Goal: Contribute content: Contribute content

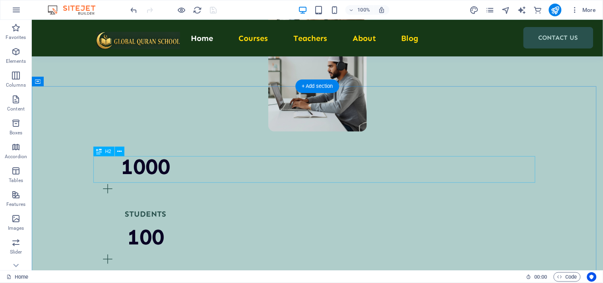
scroll to position [795, 0]
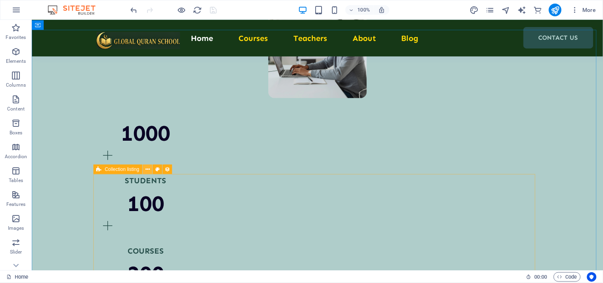
click at [148, 168] on icon at bounding box center [147, 169] width 4 height 8
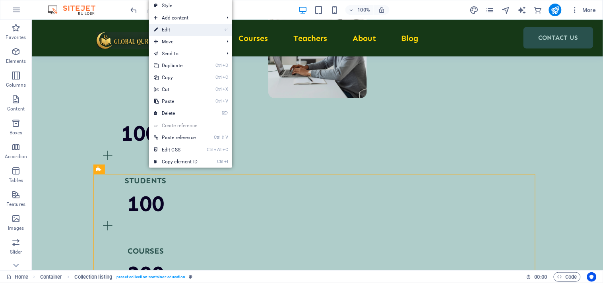
click at [180, 31] on link "⏎ Edit" at bounding box center [175, 30] width 53 height 12
select select "68d399a4fee31641ca0a4f83"
select select "createdAt_DESC"
select select "columns.our-top-course"
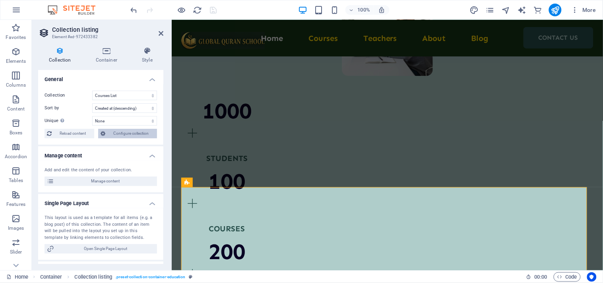
scroll to position [798, 0]
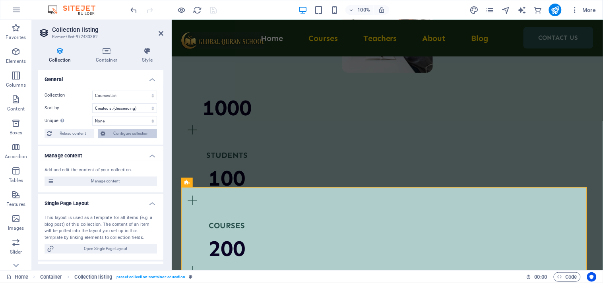
click at [131, 130] on span "Configure collection" at bounding box center [131, 134] width 47 height 10
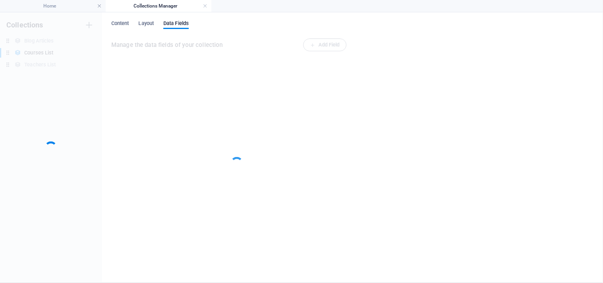
scroll to position [0, 0]
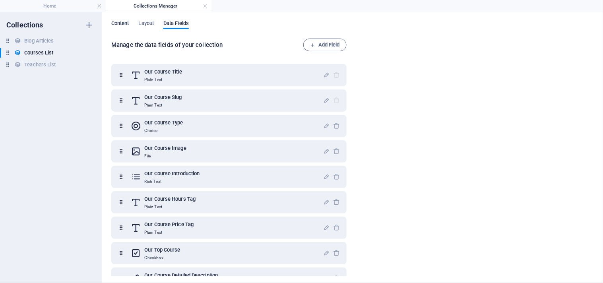
click at [120, 26] on span "Content" at bounding box center [120, 24] width 18 height 11
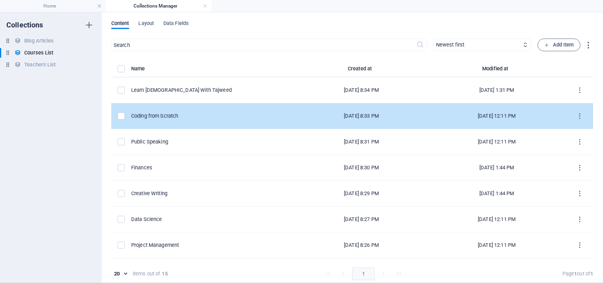
click at [201, 110] on td "Coding from Scratch" at bounding box center [213, 116] width 164 height 26
select select "Programming"
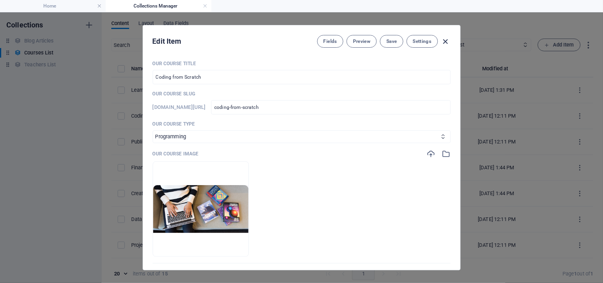
click at [442, 39] on icon "button" at bounding box center [445, 41] width 9 height 9
click at [446, 42] on icon "button" at bounding box center [445, 41] width 9 height 9
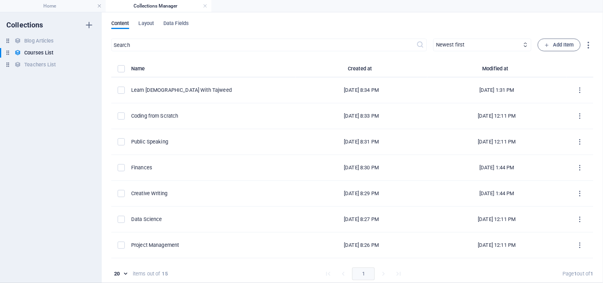
type input "coding-from-scratch"
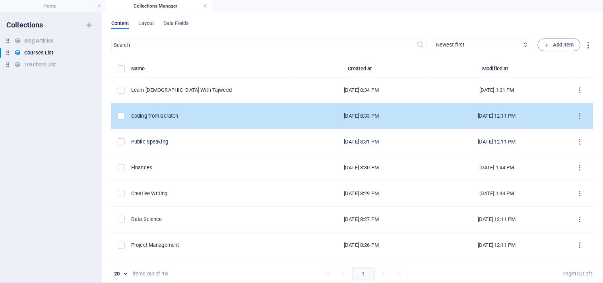
click at [204, 116] on div "Coding from Scratch" at bounding box center [210, 115] width 158 height 7
select select "Programming"
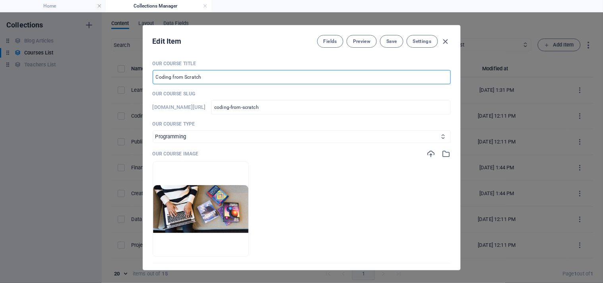
click at [193, 84] on input "Coding from Scratch" at bounding box center [302, 77] width 298 height 14
drag, startPoint x: 203, startPoint y: 77, endPoint x: 143, endPoint y: 76, distance: 60.0
click at [143, 76] on div "Our Course Title Coding from Scratch ​ Our Course Slug [DOMAIN_NAME][URL] codin…" at bounding box center [301, 162] width 317 height 216
paste input "[DEMOGRAPHIC_DATA] Memorization"
type input "[DEMOGRAPHIC_DATA] Memorization"
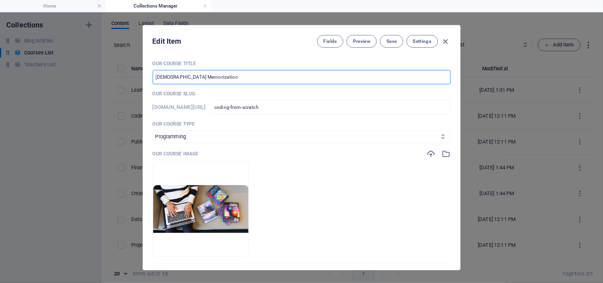
type input "[DEMOGRAPHIC_DATA]-memorization"
type input "[DEMOGRAPHIC_DATA] Memorization"
click at [323, 138] on select "[DEMOGRAPHIC_DATA] With Tajweed Arabic Language Course Programming Psychology S…" at bounding box center [302, 136] width 298 height 13
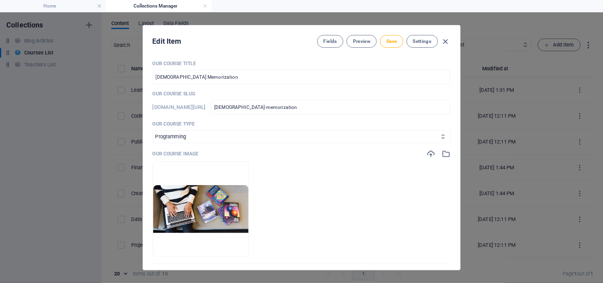
click at [429, 66] on p "Our Course Title" at bounding box center [302, 63] width 298 height 6
click at [390, 41] on span "Save" at bounding box center [391, 41] width 10 height 6
click at [445, 40] on icon "button" at bounding box center [445, 41] width 9 height 9
type input "[DEMOGRAPHIC_DATA]-memorization"
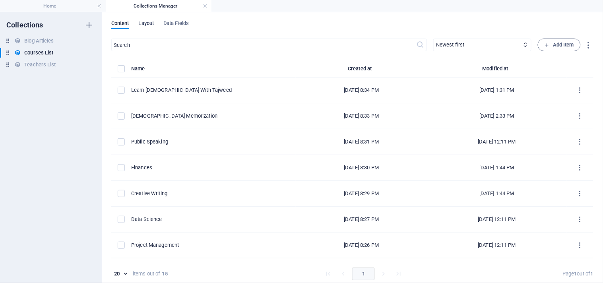
click at [152, 26] on span "Layout" at bounding box center [146, 24] width 15 height 11
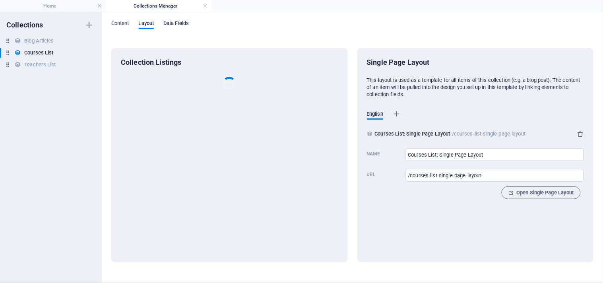
click at [184, 24] on span "Data Fields" at bounding box center [175, 24] width 25 height 11
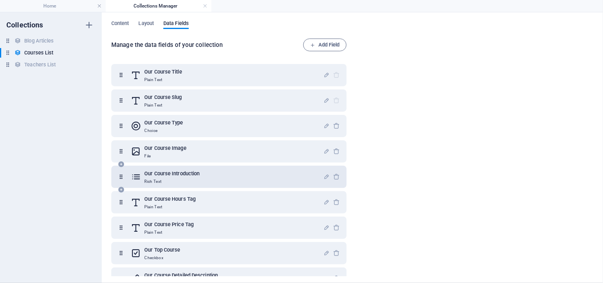
click at [201, 180] on div "Our Course Introduction Rich Text" at bounding box center [227, 177] width 192 height 16
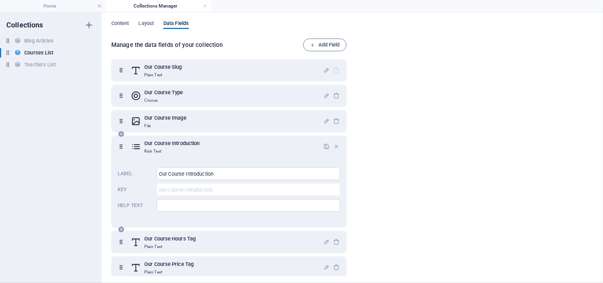
scroll to position [44, 0]
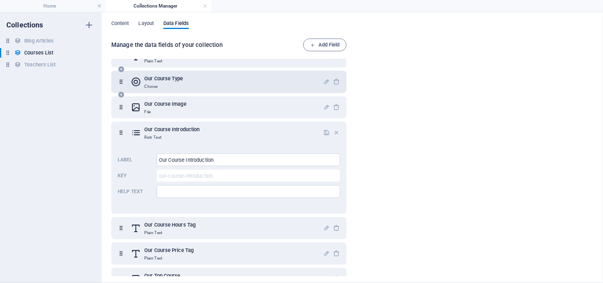
click at [186, 80] on div "Our Course Type Choice" at bounding box center [227, 82] width 192 height 16
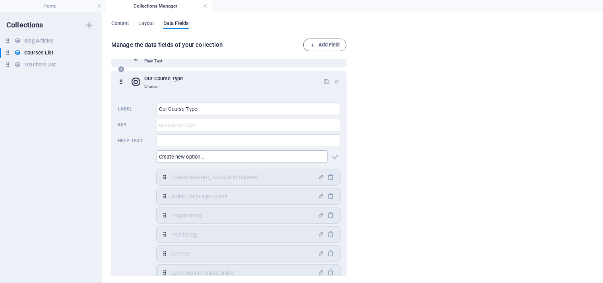
scroll to position [88, 0]
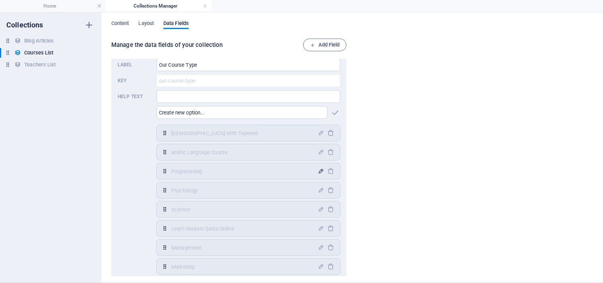
click at [318, 168] on icon "button" at bounding box center [321, 171] width 7 height 7
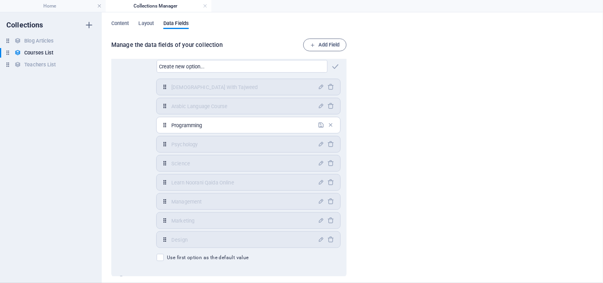
scroll to position [176, 0]
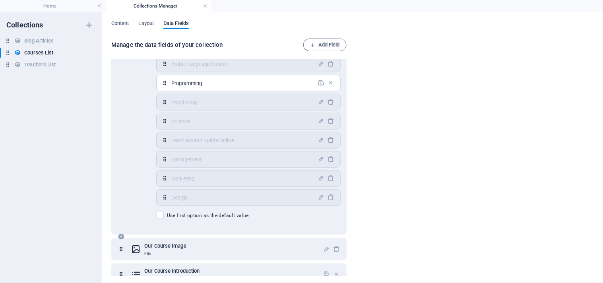
drag, startPoint x: 205, startPoint y: 85, endPoint x: 164, endPoint y: 74, distance: 42.1
click at [164, 74] on div "[DEMOGRAPHIC_DATA] With Tajweed ​ Arabic Language Course ​ Programming ​ Psycho…" at bounding box center [249, 121] width 184 height 168
type input "q"
type input "[DEMOGRAPHIC_DATA] Memorization"
click at [319, 83] on icon "button" at bounding box center [321, 82] width 7 height 7
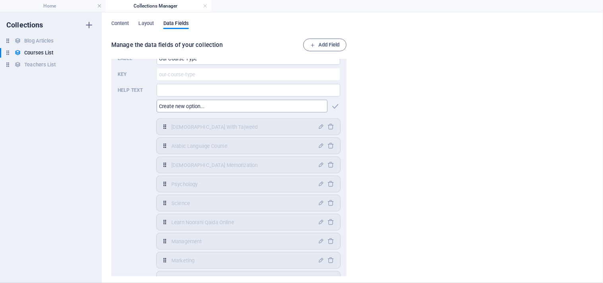
scroll to position [88, 0]
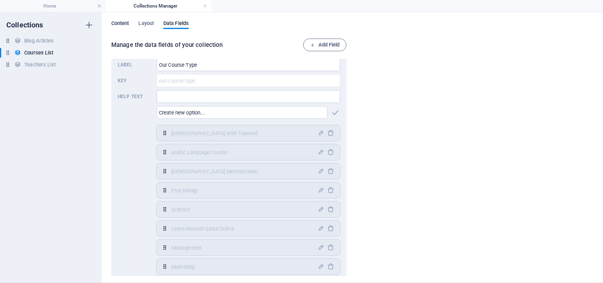
click at [122, 25] on span "Content" at bounding box center [120, 24] width 18 height 11
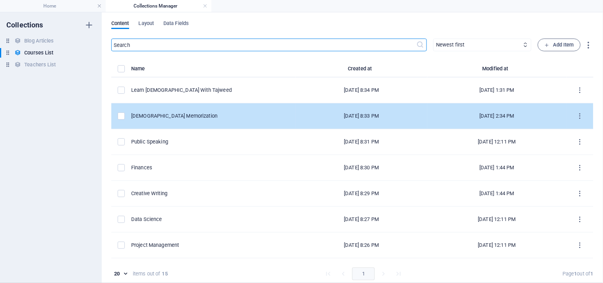
click at [225, 120] on td "[DEMOGRAPHIC_DATA] Memorization" at bounding box center [213, 116] width 164 height 26
select select "[DEMOGRAPHIC_DATA] Memorization"
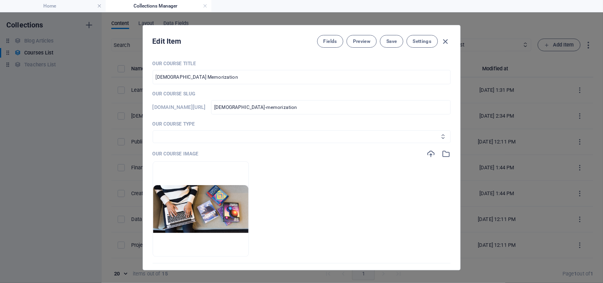
click at [224, 134] on select "[DEMOGRAPHIC_DATA] With Tajweed Arabic Language Course [DEMOGRAPHIC_DATA] Memor…" at bounding box center [302, 136] width 298 height 13
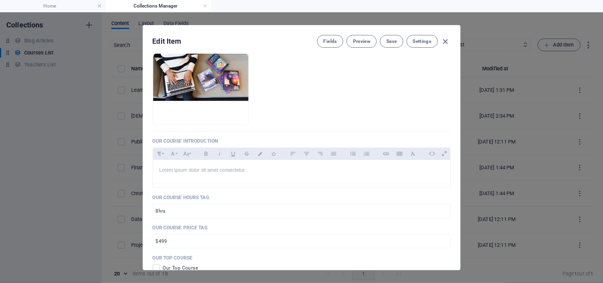
scroll to position [132, 0]
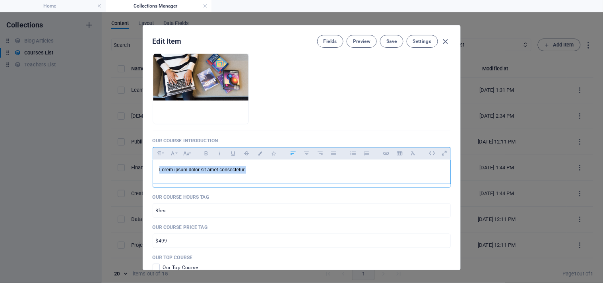
drag, startPoint x: 157, startPoint y: 169, endPoint x: 246, endPoint y: 169, distance: 89.0
click at [246, 169] on div "Lorem ipsum dolor sit amet consectetur." at bounding box center [301, 172] width 297 height 24
click at [246, 169] on p "Lorem ipsum dolor sit amet consectetur." at bounding box center [301, 170] width 284 height 8
drag, startPoint x: 246, startPoint y: 169, endPoint x: 157, endPoint y: 167, distance: 89.0
click at [157, 167] on div "Lorem ipsum dolor sit amet consectetur." at bounding box center [301, 172] width 297 height 24
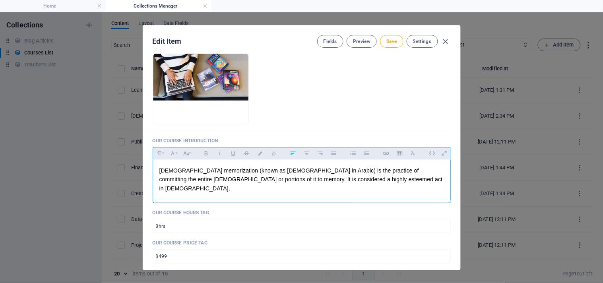
click at [230, 185] on span "," at bounding box center [229, 188] width 2 height 6
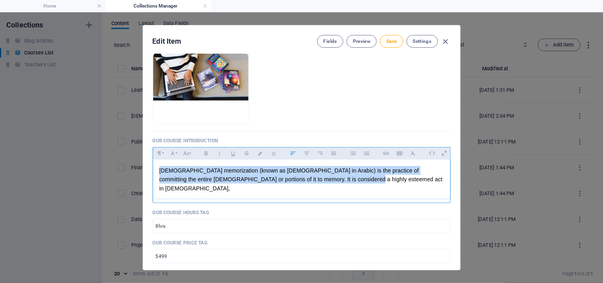
drag, startPoint x: 315, startPoint y: 182, endPoint x: 153, endPoint y: 168, distance: 163.1
click at [153, 168] on div "​ [DEMOGRAPHIC_DATA] memorization (known as [DEMOGRAPHIC_DATA] in Arabic) is th…" at bounding box center [301, 179] width 297 height 39
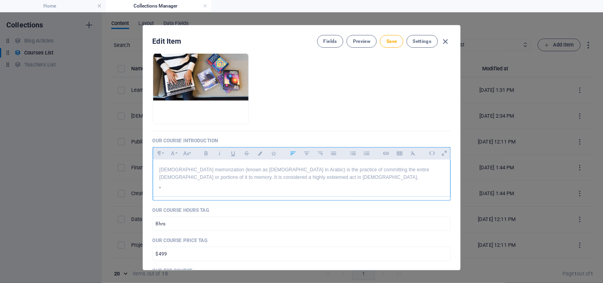
click at [163, 189] on p "​ ," at bounding box center [301, 185] width 284 height 9
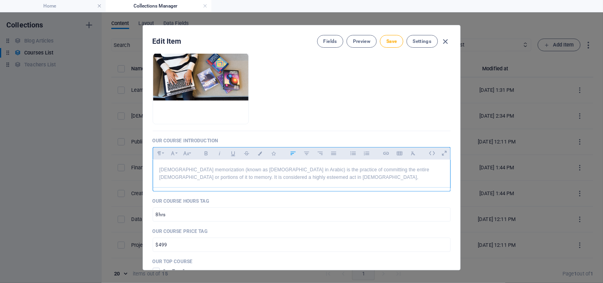
click at [177, 187] on div "[DEMOGRAPHIC_DATA] memorization (known as [DEMOGRAPHIC_DATA] in Arabic) is the …" at bounding box center [301, 174] width 297 height 28
click at [267, 178] on p "[DEMOGRAPHIC_DATA] memorization (known as [DEMOGRAPHIC_DATA] in Arabic) is the …" at bounding box center [301, 173] width 284 height 15
click at [267, 191] on div at bounding box center [302, 190] width 298 height 4
click at [267, 187] on div "[DEMOGRAPHIC_DATA] memorization (known as [DEMOGRAPHIC_DATA] in Arabic) is the …" at bounding box center [301, 174] width 297 height 28
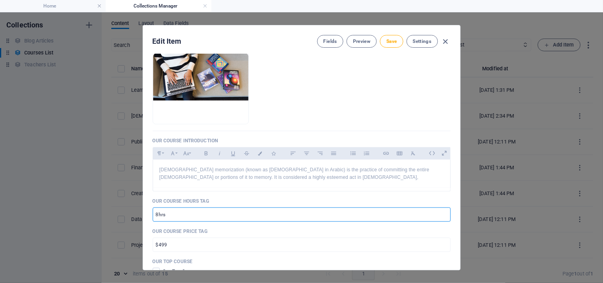
click at [158, 214] on input "8hrs" at bounding box center [302, 214] width 298 height 14
click at [158, 213] on input "8hrs" at bounding box center [302, 214] width 298 height 14
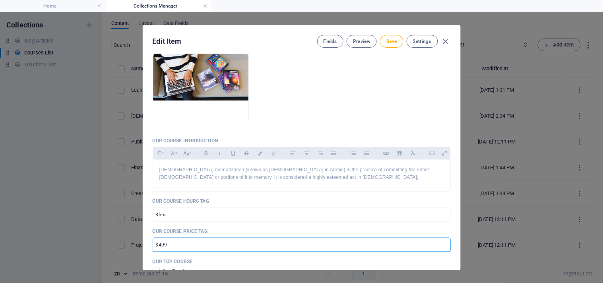
drag, startPoint x: 166, startPoint y: 246, endPoint x: 157, endPoint y: 246, distance: 8.8
click at [157, 246] on input "$499" at bounding box center [302, 245] width 298 height 14
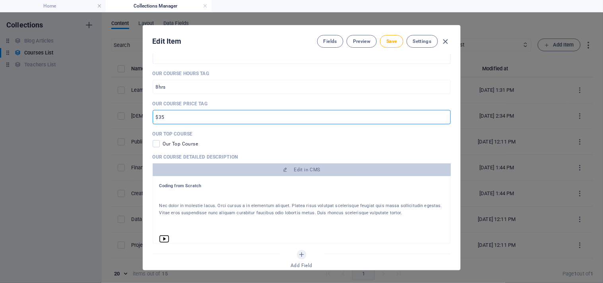
scroll to position [265, 0]
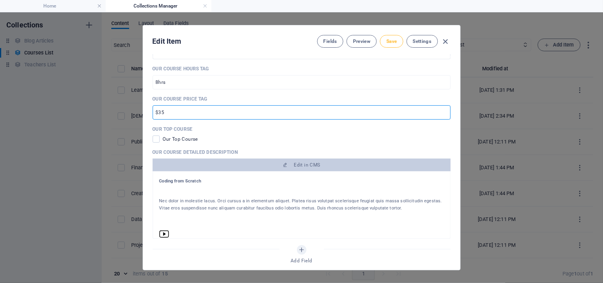
type input "$35"
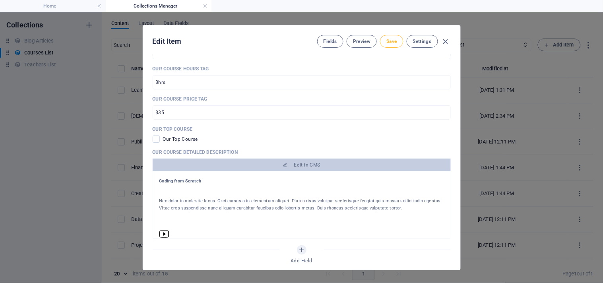
click at [387, 45] on button "Save" at bounding box center [391, 41] width 23 height 13
click at [446, 37] on icon "button" at bounding box center [445, 41] width 9 height 9
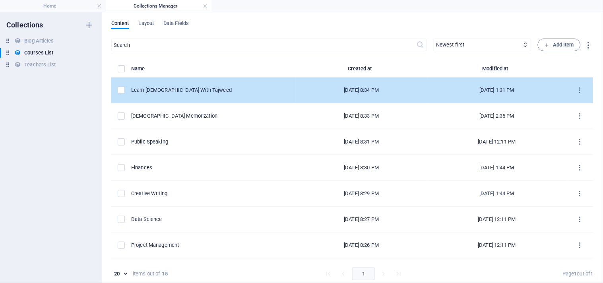
scroll to position [0, 0]
click at [187, 88] on div "Learn [DEMOGRAPHIC_DATA] With Tajweed" at bounding box center [210, 90] width 158 height 7
select select "[DEMOGRAPHIC_DATA] With Tajweed"
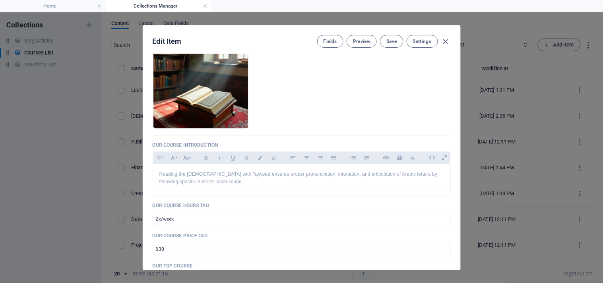
scroll to position [176, 0]
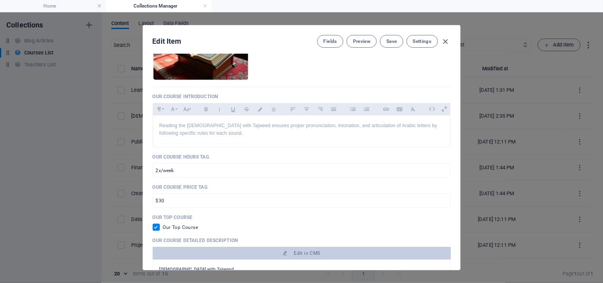
click at [156, 229] on input "checkbox" at bounding box center [158, 227] width 10 height 7
checkbox input "false"
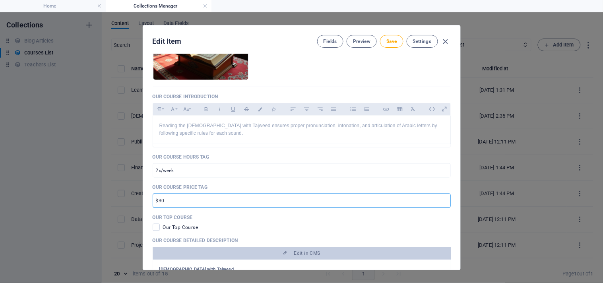
click at [161, 203] on input "$30" at bounding box center [302, 200] width 298 height 14
type input "$35"
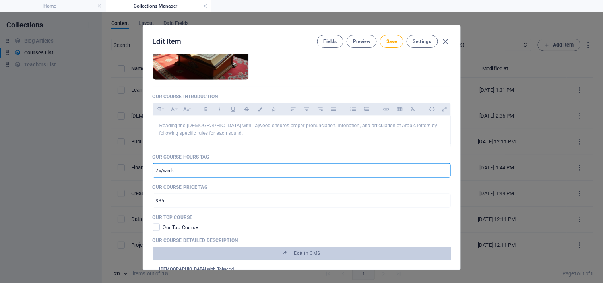
drag, startPoint x: 173, startPoint y: 168, endPoint x: 155, endPoint y: 170, distance: 18.0
click at [155, 170] on input "2x/week" at bounding box center [302, 170] width 298 height 14
click at [390, 36] on button "Save" at bounding box center [391, 41] width 23 height 13
click at [444, 40] on icon "button" at bounding box center [445, 41] width 9 height 9
type input "learn-[DEMOGRAPHIC_DATA]-with-tajweed"
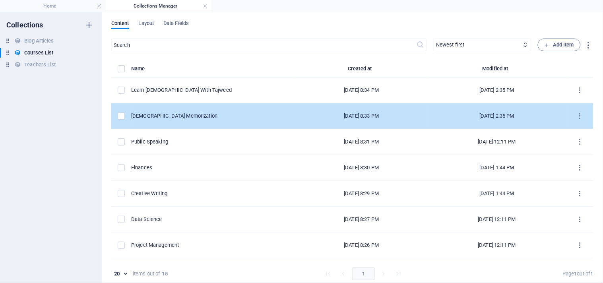
click at [192, 122] on td "[DEMOGRAPHIC_DATA] Memorization" at bounding box center [213, 116] width 164 height 26
select select "[DEMOGRAPHIC_DATA] Memorization"
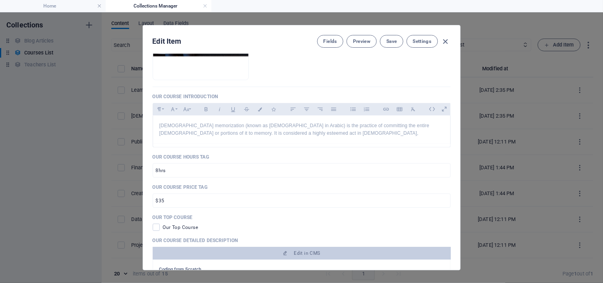
scroll to position [221, 0]
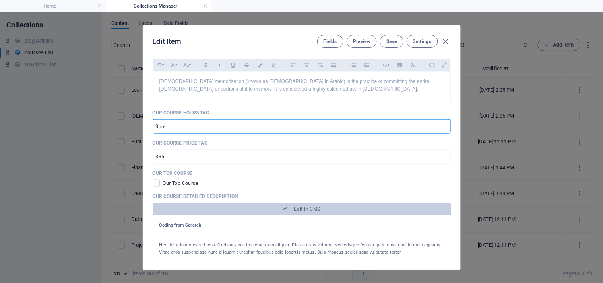
drag, startPoint x: 169, startPoint y: 128, endPoint x: 153, endPoint y: 126, distance: 16.7
click at [153, 126] on input "8hrs" at bounding box center [302, 126] width 298 height 14
paste input "2x/week"
type input "2x/week"
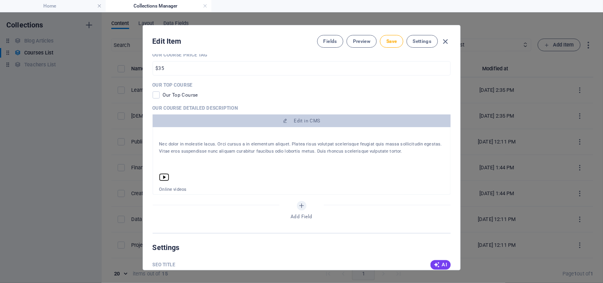
scroll to position [0, 0]
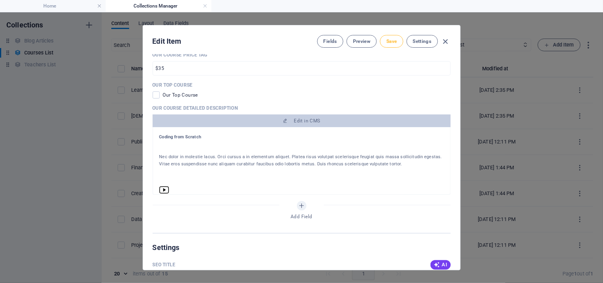
click at [387, 43] on span "Save" at bounding box center [391, 41] width 10 height 6
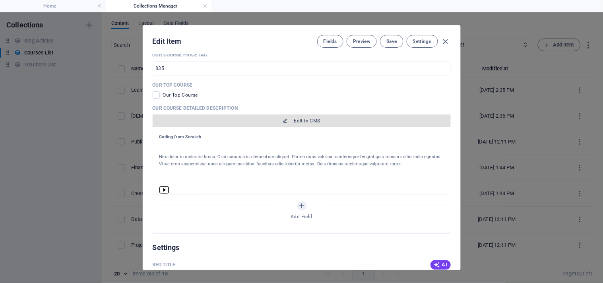
click at [289, 123] on span "Edit in CMS" at bounding box center [302, 121] width 292 height 6
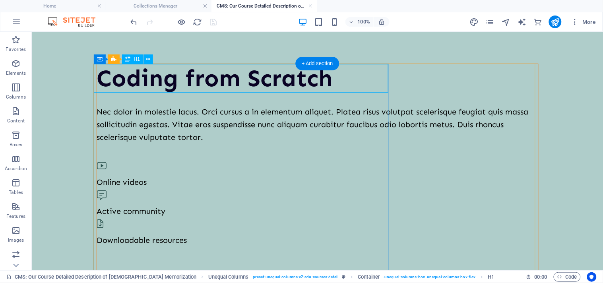
click at [102, 79] on div "Coding from Scratch" at bounding box center [317, 78] width 441 height 29
click at [102, 80] on div "Drag here to replace the existing content. Press “Ctrl” if you want to create a…" at bounding box center [317, 151] width 571 height 238
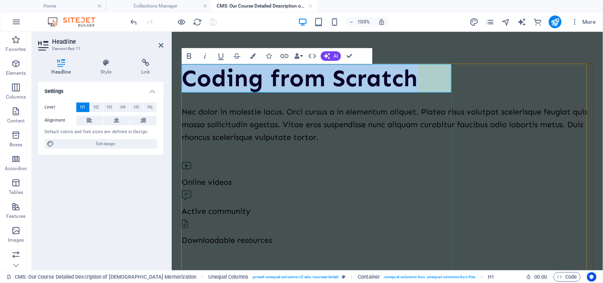
click at [193, 81] on h1 "Coding from Scratch" at bounding box center [386, 78] width 411 height 29
drag, startPoint x: 186, startPoint y: 74, endPoint x: 414, endPoint y: 78, distance: 228.1
click at [414, 78] on h1 "Coding from Scratch" at bounding box center [386, 78] width 411 height 29
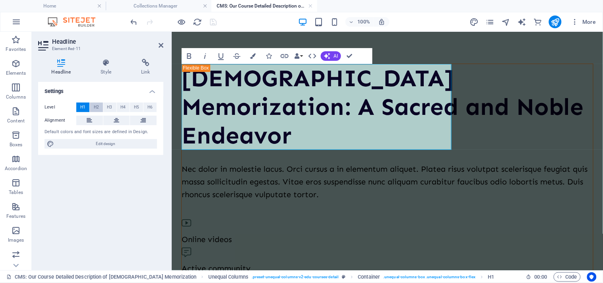
click at [92, 103] on button "H2" at bounding box center [96, 108] width 13 height 10
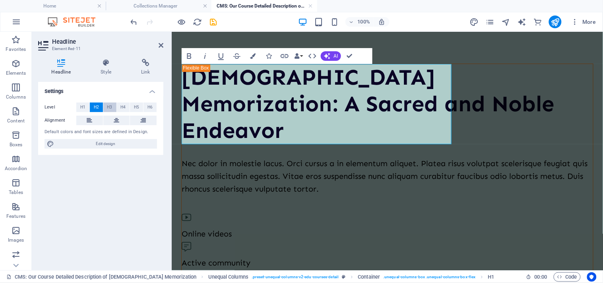
click at [109, 106] on span "H3" at bounding box center [109, 108] width 5 height 10
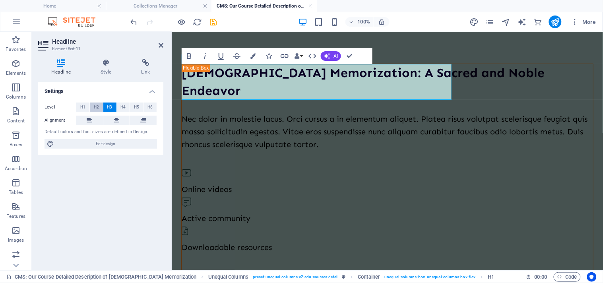
click at [93, 107] on button "H2" at bounding box center [96, 108] width 13 height 10
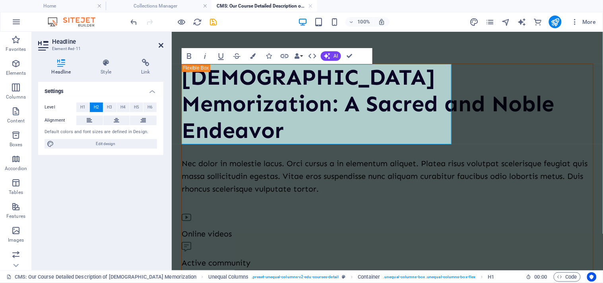
click at [162, 43] on icon at bounding box center [161, 45] width 5 height 6
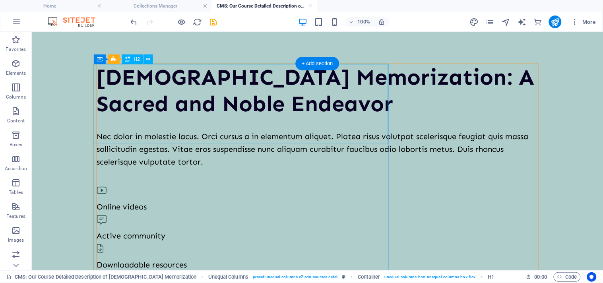
click at [194, 117] on div "[DEMOGRAPHIC_DATA] Memorization: A Sacred and Noble Endeavor" at bounding box center [317, 90] width 441 height 53
click at [205, 112] on div "[DEMOGRAPHIC_DATA] Memorization: A Sacred and Noble Endeavor" at bounding box center [317, 90] width 441 height 53
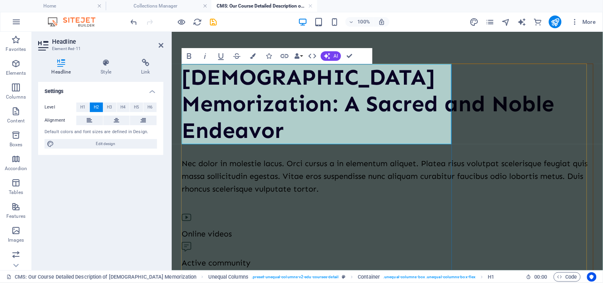
click at [267, 120] on h2 "[DEMOGRAPHIC_DATA] Memorization: A Sacred and Noble Endeavor" at bounding box center [386, 104] width 411 height 80
drag, startPoint x: 287, startPoint y: 128, endPoint x: 240, endPoint y: 121, distance: 48.2
click at [240, 121] on h2 "[DEMOGRAPHIC_DATA] Memorization: A Sacred and Noble Endeavor" at bounding box center [386, 104] width 411 height 80
click at [287, 133] on h2 "[DEMOGRAPHIC_DATA] Memorization: A Sacred and Noble Endeavor" at bounding box center [386, 104] width 411 height 80
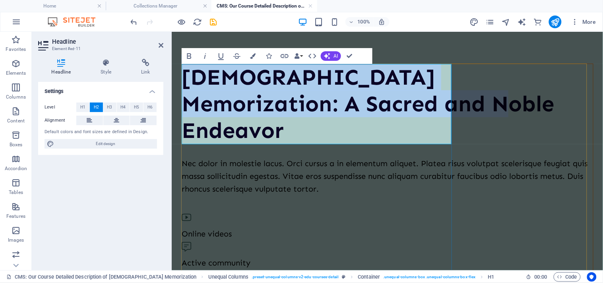
drag, startPoint x: 279, startPoint y: 132, endPoint x: 187, endPoint y: 79, distance: 106.2
click at [187, 79] on h2 "[DEMOGRAPHIC_DATA] Memorization: A Sacred and Noble Endeavor" at bounding box center [386, 104] width 411 height 80
copy h2 "[DEMOGRAPHIC_DATA] Memorization: A Sacred and Noble Endeavor"
click at [323, 113] on h2 "[DEMOGRAPHIC_DATA] Memorization: A Sacred and Noble Endeavor" at bounding box center [386, 104] width 411 height 80
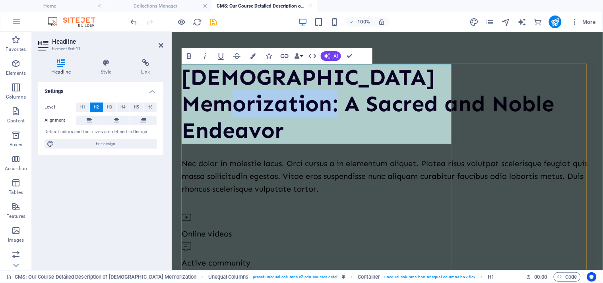
drag, startPoint x: 302, startPoint y: 102, endPoint x: 182, endPoint y: 104, distance: 119.6
click at [182, 104] on h2 "[DEMOGRAPHIC_DATA] Memorization: A Sacred and Noble Endeavor" at bounding box center [386, 104] width 411 height 80
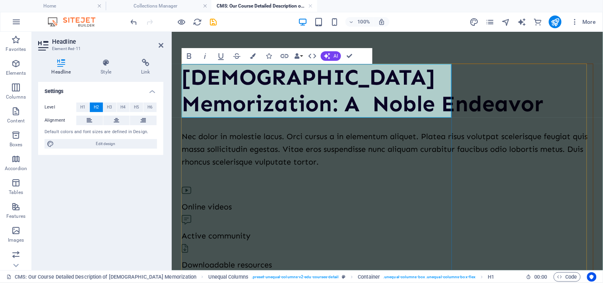
click at [192, 103] on h2 "[DEMOGRAPHIC_DATA] Memorization: A Noble Endeavor" at bounding box center [386, 90] width 411 height 53
click at [163, 43] on aside "Headline Element #ed-11 Headline Style Link Settings Level H1 H2 H3 H4 H5 H6 Al…" at bounding box center [102, 151] width 140 height 238
click at [161, 44] on icon at bounding box center [161, 45] width 5 height 6
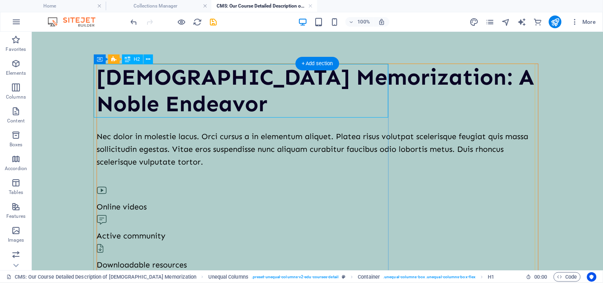
click at [151, 81] on div "[DEMOGRAPHIC_DATA] Memorization: A Noble Endeavor" at bounding box center [317, 90] width 441 height 53
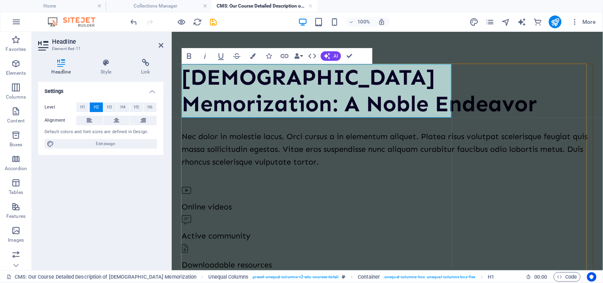
click at [193, 78] on h2 "[DEMOGRAPHIC_DATA] Memorization: A Noble Endeavor" at bounding box center [386, 90] width 411 height 53
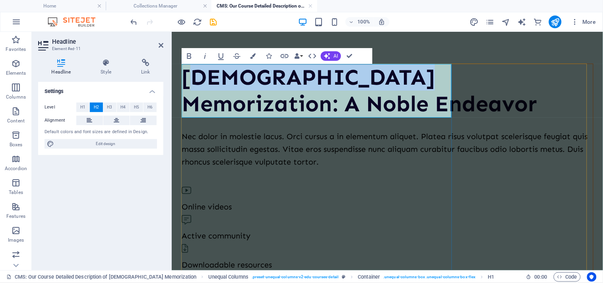
drag, startPoint x: 190, startPoint y: 76, endPoint x: 404, endPoint y: 77, distance: 213.8
click at [404, 77] on h2 "[DEMOGRAPHIC_DATA] Memorization: A Noble Endeavor" at bounding box center [386, 90] width 411 height 53
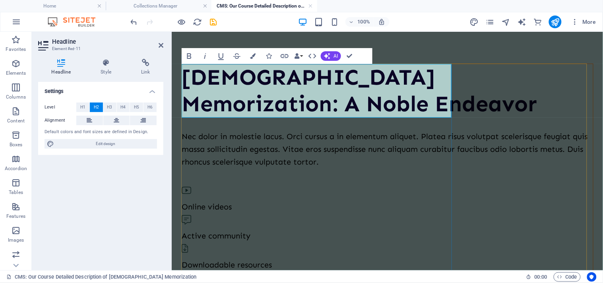
click at [187, 76] on h2 "[DEMOGRAPHIC_DATA] Memorization: A Noble Endeavor" at bounding box center [386, 90] width 411 height 53
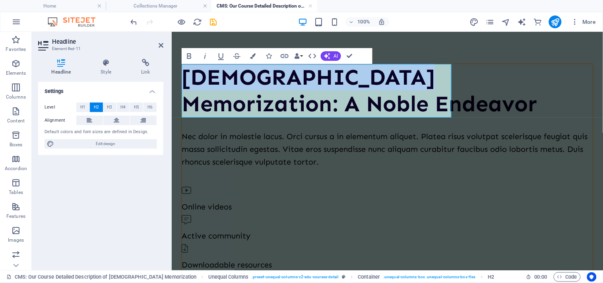
drag, startPoint x: 187, startPoint y: 76, endPoint x: 403, endPoint y: 81, distance: 216.2
click at [403, 81] on h2 "[DEMOGRAPHIC_DATA] Memorization: A Noble Endeavor" at bounding box center [386, 90] width 411 height 53
copy h2 "[DEMOGRAPHIC_DATA] Memorization"
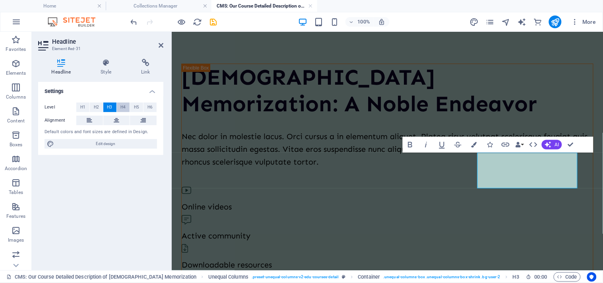
click at [121, 108] on span "H4" at bounding box center [122, 108] width 5 height 10
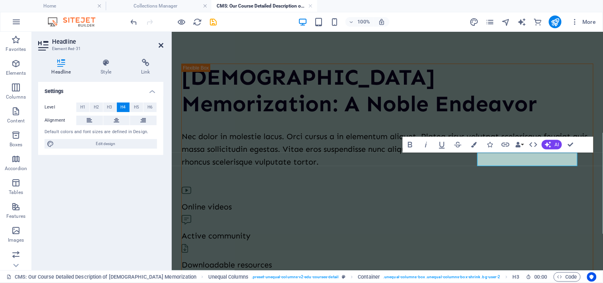
click at [159, 46] on icon at bounding box center [161, 45] width 5 height 6
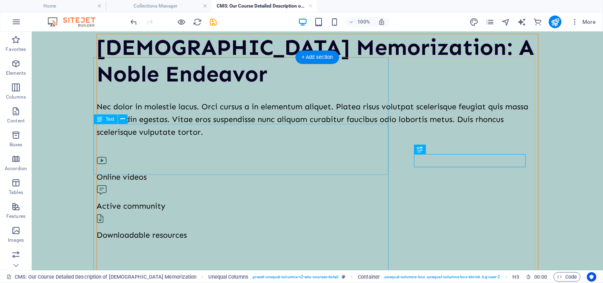
scroll to position [44, 0]
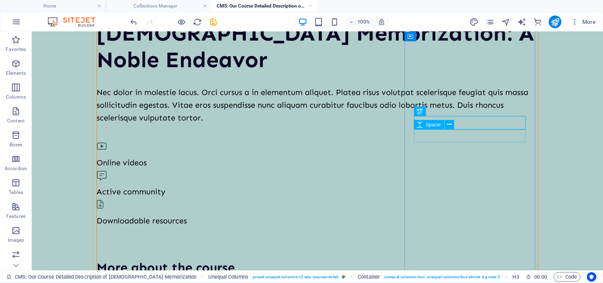
click at [443, 126] on div "Spacer" at bounding box center [429, 125] width 30 height 10
click at [125, 108] on div "Nec dolor in molestie lacus. Orci cursus a in elementum aliquet. Platea risus v…" at bounding box center [317, 104] width 441 height 38
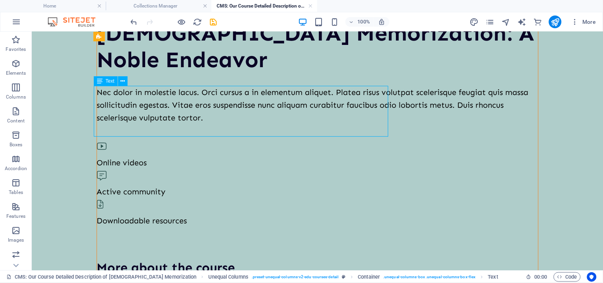
click at [125, 108] on div "Nec dolor in molestie lacus. Orci cursus a in elementum aliquet. Platea risus v…" at bounding box center [317, 104] width 441 height 38
click at [125, 108] on div "Container H2 Unequal Columns Unequal Columns Container Text Spacer Container Te…" at bounding box center [317, 151] width 571 height 238
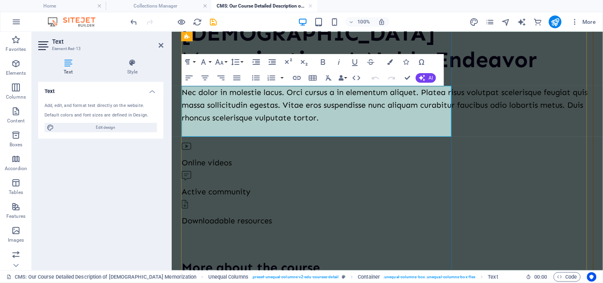
click at [340, 124] on p "Nec dolor in molestie lacus. Orci cursus a in elementum aliquet. Platea risus v…" at bounding box center [386, 104] width 411 height 38
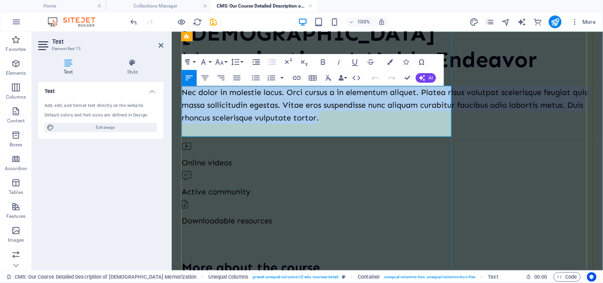
drag, startPoint x: 340, startPoint y: 131, endPoint x: 188, endPoint y: 93, distance: 156.9
click at [188, 93] on p "Nec dolor in molestie lacus. Orci cursus a in elementum aliquet. Platea risus v…" at bounding box center [386, 104] width 411 height 38
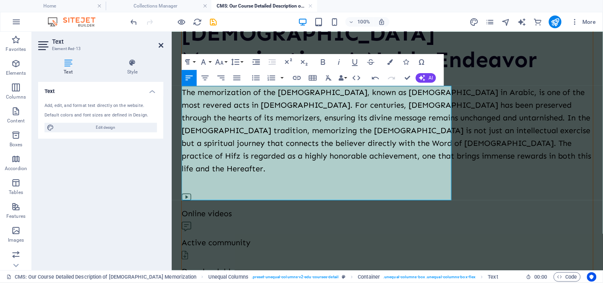
click at [161, 46] on icon at bounding box center [161, 45] width 5 height 6
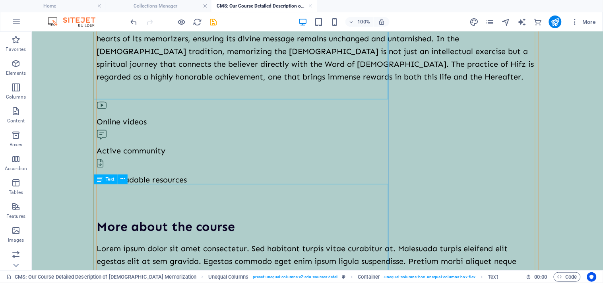
scroll to position [132, 0]
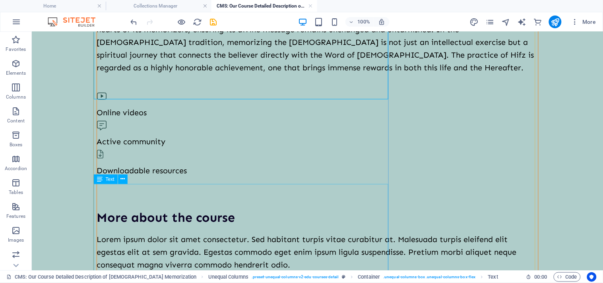
click at [101, 232] on div "Lorem ipsum dolor sit amet consectetur. Sed habitant turpis vitae curabitur at.…" at bounding box center [317, 270] width 441 height 76
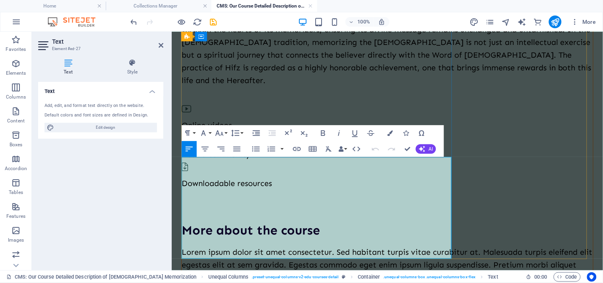
scroll to position [221, 0]
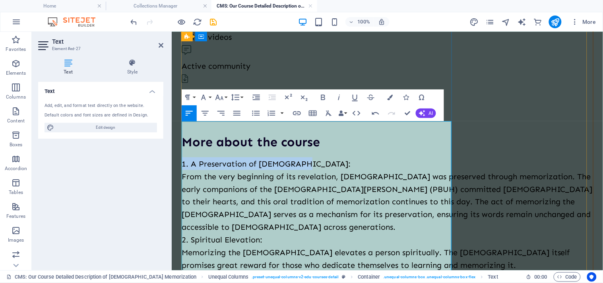
drag, startPoint x: 182, startPoint y: 126, endPoint x: 298, endPoint y: 121, distance: 116.9
click at [298, 157] on p "1. A Preservation of [DEMOGRAPHIC_DATA]:" at bounding box center [386, 163] width 411 height 13
click at [268, 113] on icon "button" at bounding box center [272, 113] width 10 height 10
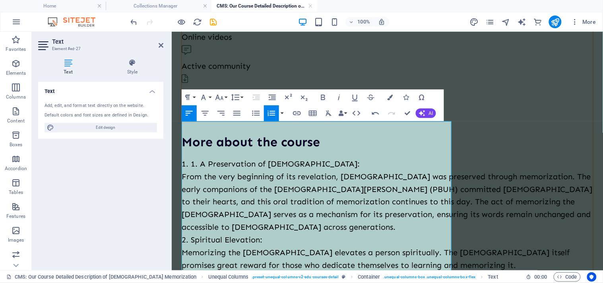
click at [268, 113] on icon "button" at bounding box center [272, 113] width 10 height 10
click at [319, 97] on icon "button" at bounding box center [323, 98] width 10 height 10
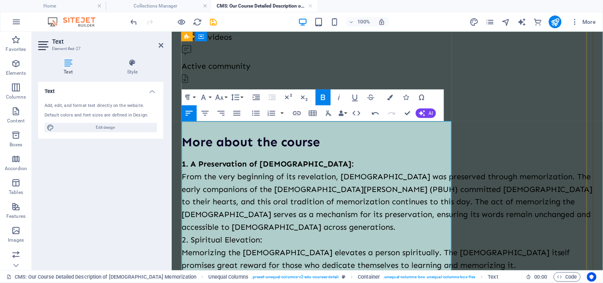
click at [186, 170] on p "From the very beginning of its revelation, [DEMOGRAPHIC_DATA] was preserved thr…" at bounding box center [386, 202] width 411 height 64
click at [184, 170] on p "From the very beginning of its revelation, [DEMOGRAPHIC_DATA] was preserved thr…" at bounding box center [386, 202] width 411 height 64
click at [252, 111] on icon "button" at bounding box center [256, 113] width 10 height 10
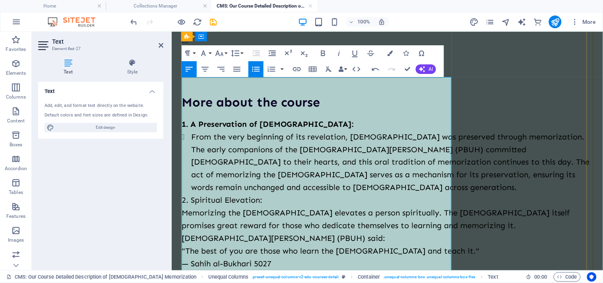
scroll to position [265, 0]
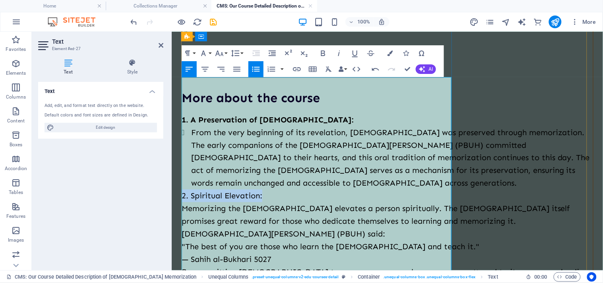
drag, startPoint x: 183, startPoint y: 185, endPoint x: 261, endPoint y: 184, distance: 77.9
click at [261, 189] on p "2. Spiritual Elevation:" at bounding box center [386, 195] width 411 height 13
click at [322, 53] on icon "button" at bounding box center [323, 53] width 4 height 6
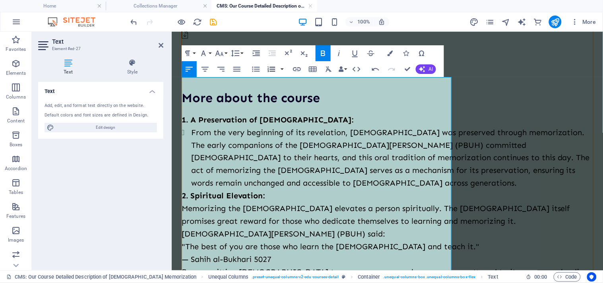
click at [274, 70] on icon "button" at bounding box center [272, 69] width 8 height 6
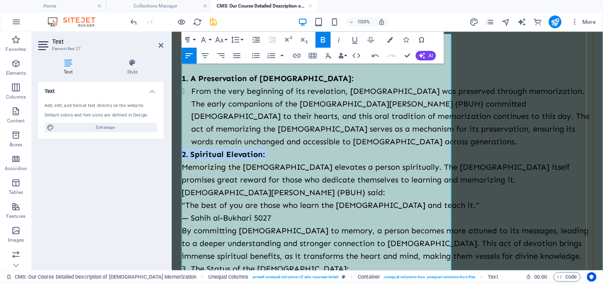
scroll to position [309, 0]
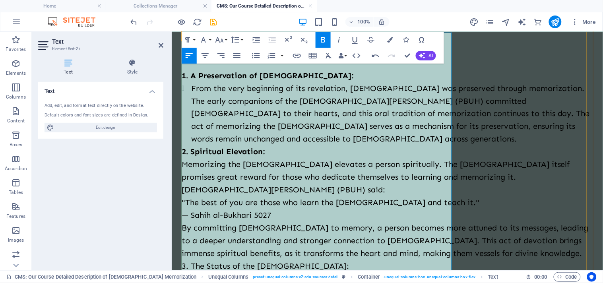
click at [186, 158] on p "Memorizing the [DEMOGRAPHIC_DATA] elevates a person spiritually. The [DEMOGRAPH…" at bounding box center [386, 170] width 411 height 25
click at [268, 55] on icon "button" at bounding box center [272, 56] width 8 height 6
click at [185, 158] on p "Memorizing the [DEMOGRAPHIC_DATA] elevates a person spiritually. The [DEMOGRAPH…" at bounding box center [386, 170] width 411 height 25
click at [255, 55] on icon "button" at bounding box center [256, 56] width 10 height 10
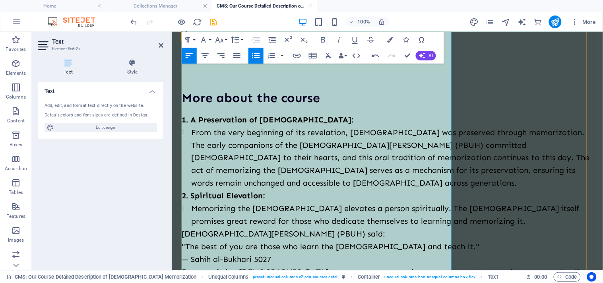
scroll to position [353, 0]
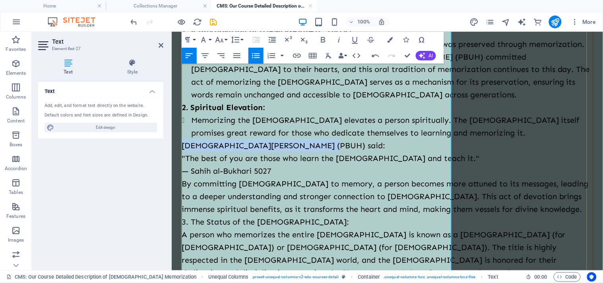
drag, startPoint x: 182, startPoint y: 147, endPoint x: 330, endPoint y: 145, distance: 147.4
click at [330, 145] on p "[DEMOGRAPHIC_DATA][PERSON_NAME] (PBUH) said:" at bounding box center [386, 145] width 411 height 13
drag, startPoint x: 324, startPoint y: 38, endPoint x: 130, endPoint y: 49, distance: 194.6
click at [324, 38] on icon "button" at bounding box center [323, 40] width 10 height 10
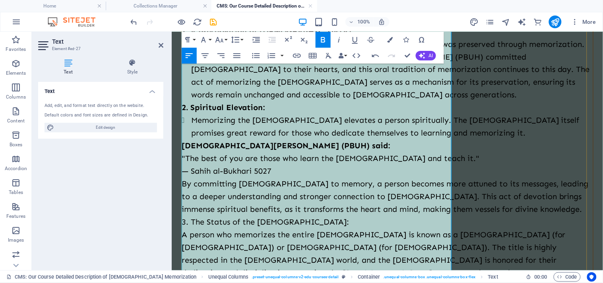
scroll to position [397, 0]
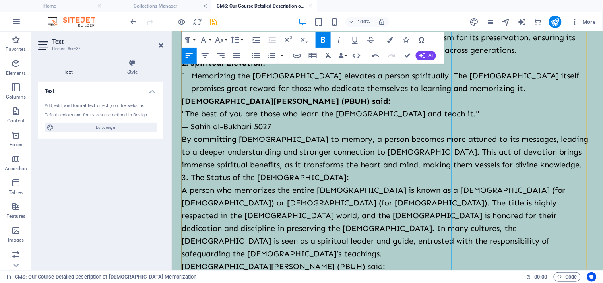
drag, startPoint x: 180, startPoint y: 113, endPoint x: 250, endPoint y: 130, distance: 71.5
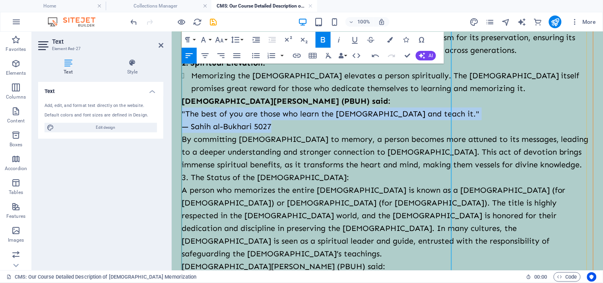
drag, startPoint x: 181, startPoint y: 116, endPoint x: 274, endPoint y: 133, distance: 94.9
click at [274, 133] on div "1. A Preservation of [DEMOGRAPHIC_DATA]: From the very beginning of its revelat…" at bounding box center [386, 151] width 411 height 343
click at [326, 39] on icon "button" at bounding box center [323, 40] width 10 height 10
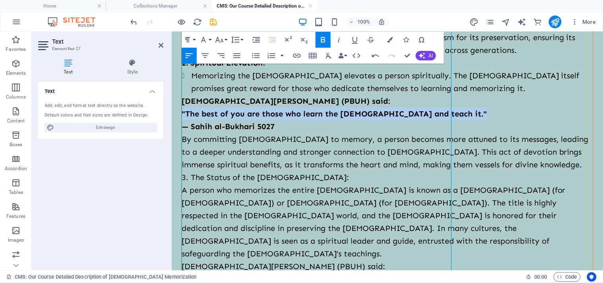
click at [295, 129] on p "— Sahih al-Bukhari 5027" at bounding box center [386, 126] width 411 height 13
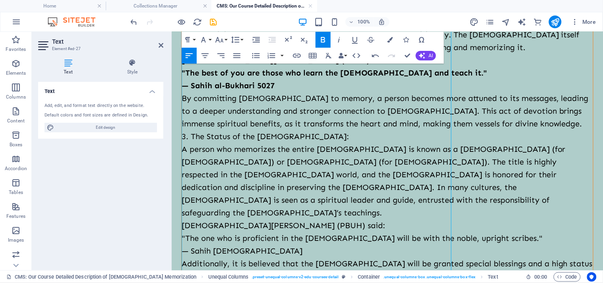
scroll to position [441, 0]
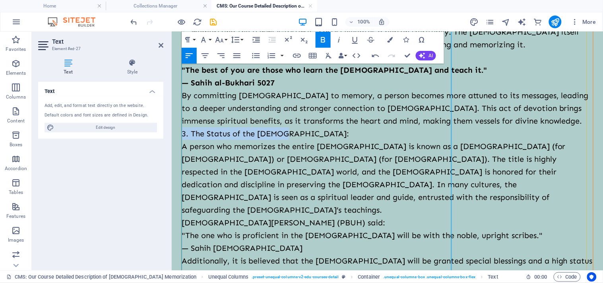
drag, startPoint x: 181, startPoint y: 159, endPoint x: 281, endPoint y: 161, distance: 99.8
click at [281, 139] on p "3. The Status of the [DEMOGRAPHIC_DATA]:" at bounding box center [386, 133] width 411 height 13
click at [321, 41] on icon "button" at bounding box center [323, 40] width 4 height 6
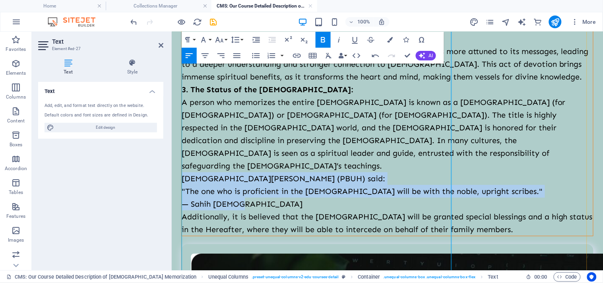
drag, startPoint x: 181, startPoint y: 203, endPoint x: 249, endPoint y: 243, distance: 78.9
click at [249, 235] on div "1. A Preservation of [DEMOGRAPHIC_DATA]: From the very beginning of its revelat…" at bounding box center [386, 63] width 411 height 343
click at [319, 37] on icon "button" at bounding box center [323, 40] width 10 height 10
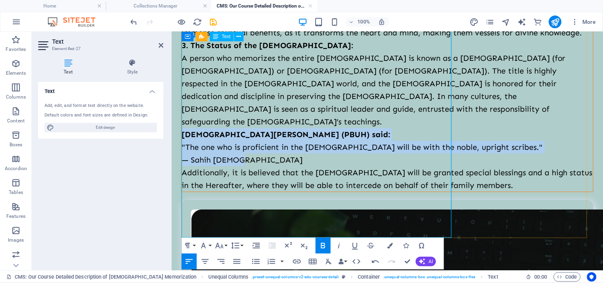
scroll to position [574, 0]
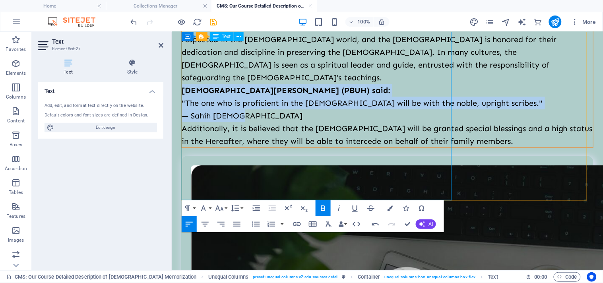
click at [271, 122] on p "— Sahih [DEMOGRAPHIC_DATA]" at bounding box center [386, 115] width 411 height 13
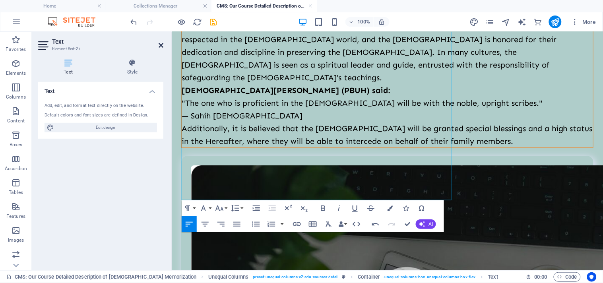
click at [159, 44] on icon at bounding box center [161, 45] width 5 height 6
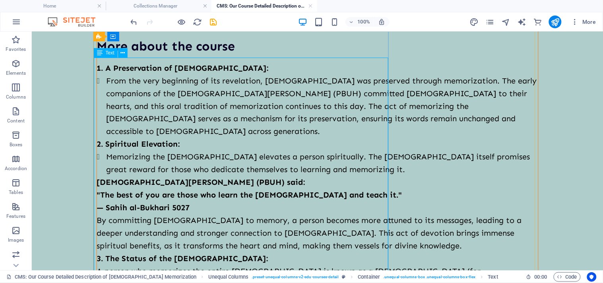
scroll to position [346, 0]
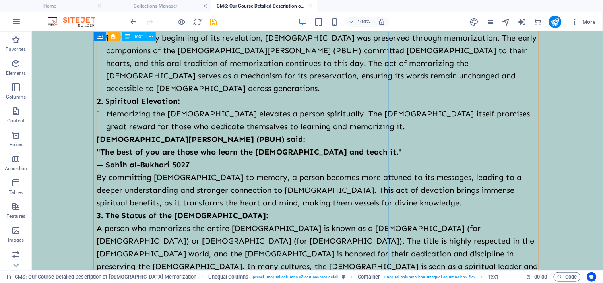
click at [97, 154] on div "1. A Preservation of [DEMOGRAPHIC_DATA]: From the very beginning of its revelat…" at bounding box center [317, 183] width 441 height 331
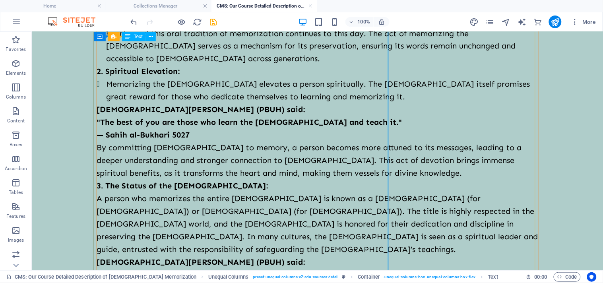
scroll to position [391, 0]
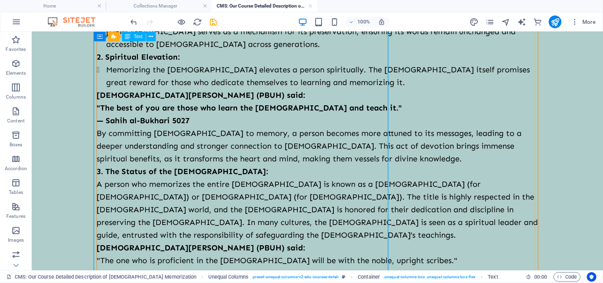
click at [102, 175] on div "1. A Preservation of [DEMOGRAPHIC_DATA]: From the very beginning of its revelat…" at bounding box center [317, 139] width 441 height 331
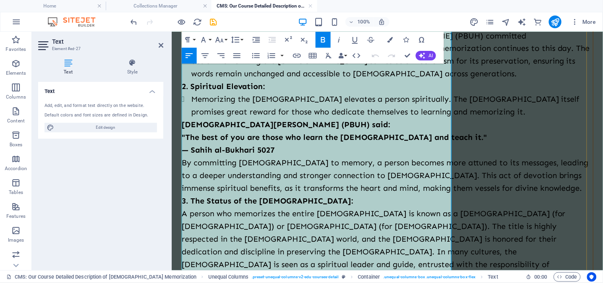
scroll to position [462, 0]
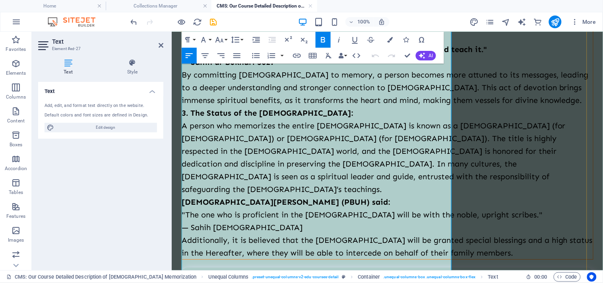
click at [184, 156] on p "A person who memorizes the entire [DEMOGRAPHIC_DATA] is known as a [DEMOGRAPHIC…" at bounding box center [386, 157] width 411 height 76
click at [256, 53] on icon "button" at bounding box center [256, 56] width 10 height 10
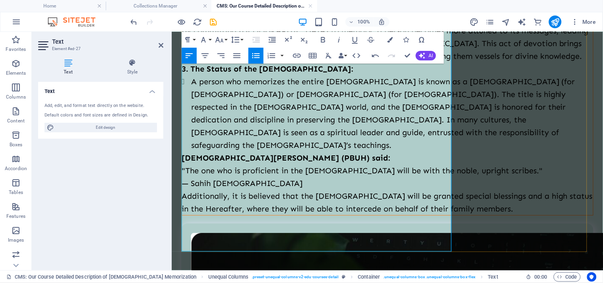
scroll to position [550, 0]
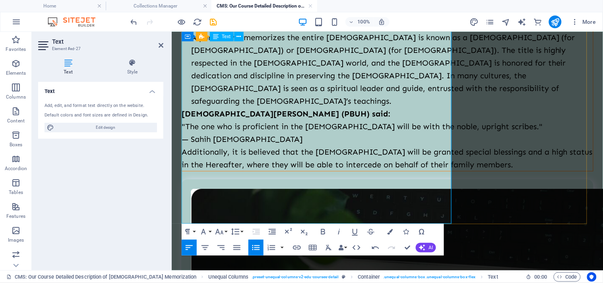
click at [181, 132] on p ""The one who is proficient in the [DEMOGRAPHIC_DATA] will be with the noble, up…" at bounding box center [386, 126] width 411 height 13
click at [183, 118] on strong "[DEMOGRAPHIC_DATA][PERSON_NAME] (PBUH) said:" at bounding box center [285, 113] width 208 height 10
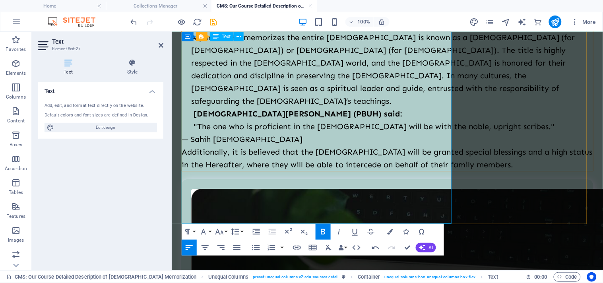
click at [184, 132] on p ""The one who is proficient in the [DEMOGRAPHIC_DATA] will be with the noble, up…" at bounding box center [386, 126] width 411 height 13
click at [183, 132] on p ""The one who is proficient in the [DEMOGRAPHIC_DATA] will be with the noble, up…" at bounding box center [386, 126] width 411 height 13
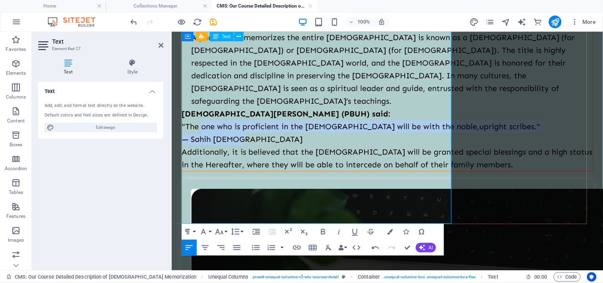
drag, startPoint x: 192, startPoint y: 152, endPoint x: 240, endPoint y: 178, distance: 54.8
drag, startPoint x: 320, startPoint y: 230, endPoint x: 108, endPoint y: 138, distance: 231.5
click at [320, 230] on icon "button" at bounding box center [323, 232] width 10 height 10
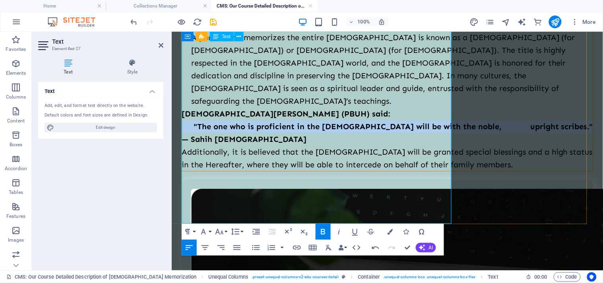
scroll to position [594, 0]
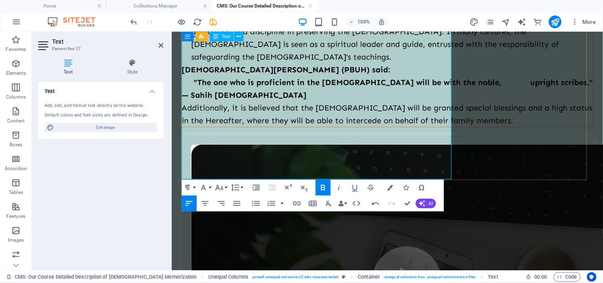
click at [261, 126] on p "Additionally, it is believed that the [DEMOGRAPHIC_DATA] will be granted specia…" at bounding box center [386, 113] width 411 height 25
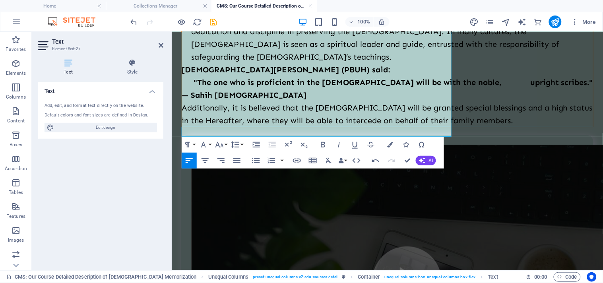
scroll to position [638, 0]
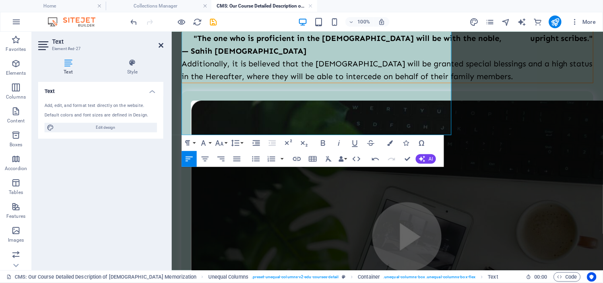
click at [162, 45] on icon at bounding box center [161, 45] width 5 height 6
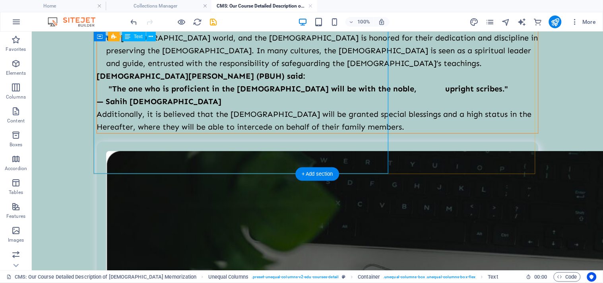
scroll to position [632, 0]
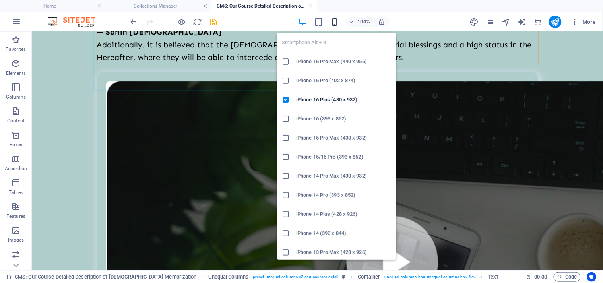
click at [330, 21] on icon "button" at bounding box center [334, 21] width 9 height 9
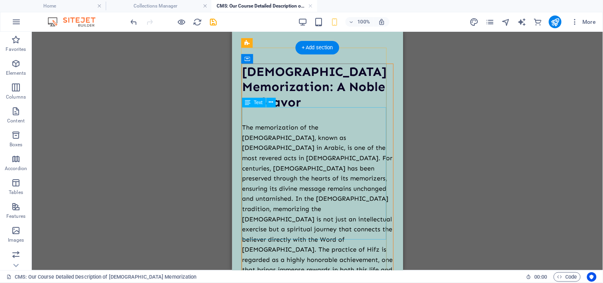
scroll to position [176, 0]
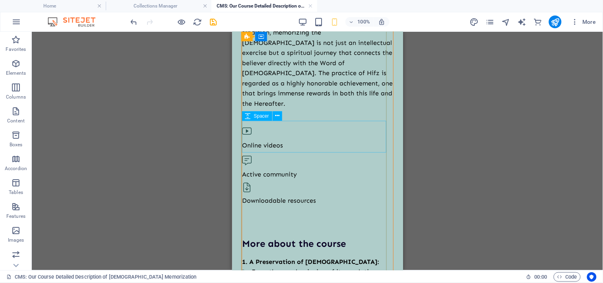
click at [285, 205] on div at bounding box center [317, 221] width 151 height 32
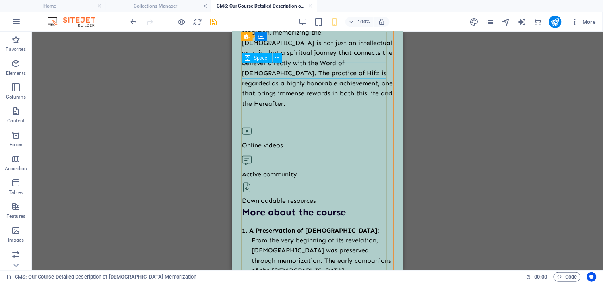
click at [280, 108] on div at bounding box center [317, 116] width 151 height 16
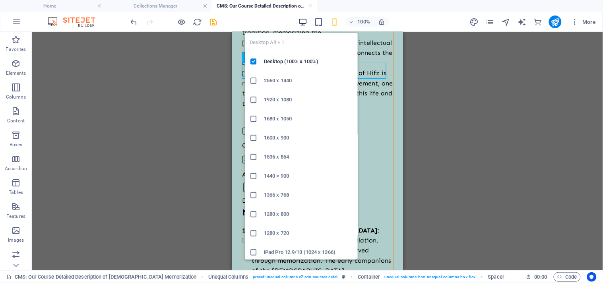
click at [304, 22] on icon "button" at bounding box center [302, 21] width 9 height 9
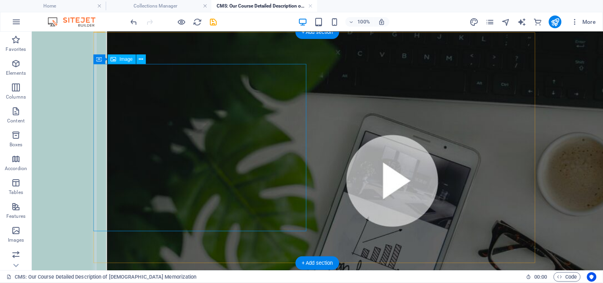
scroll to position [684, 0]
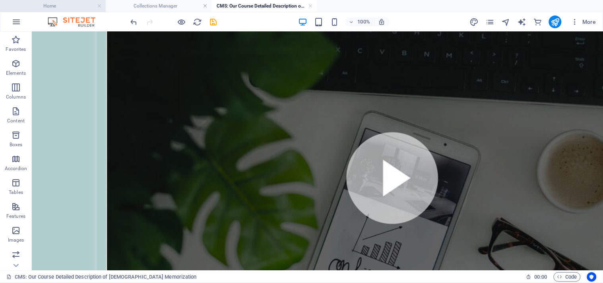
click at [64, 6] on h4 "Home" at bounding box center [53, 6] width 106 height 9
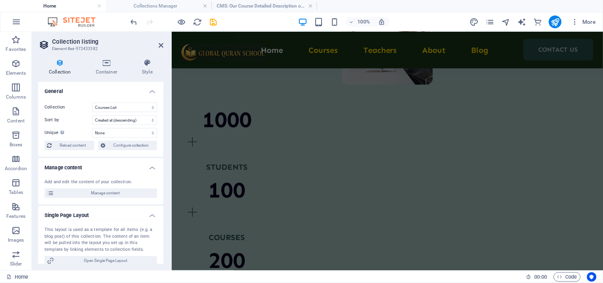
scroll to position [0, 0]
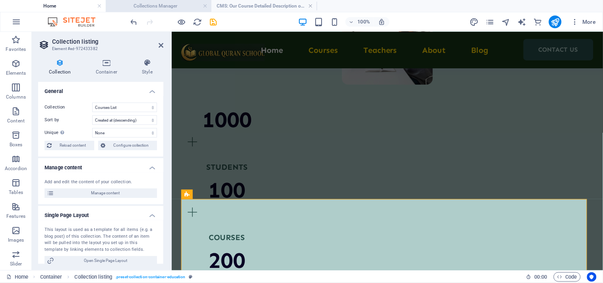
click at [155, 4] on h4 "Collections Manager" at bounding box center [159, 6] width 106 height 9
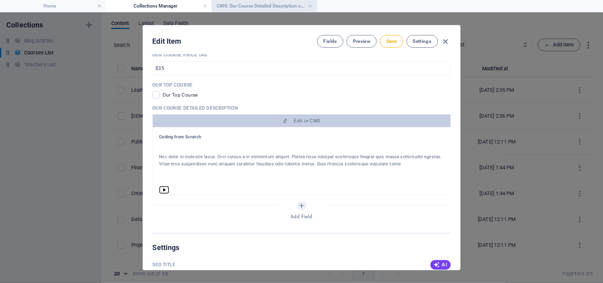
click at [258, 6] on h4 "CMS: Our Course Detailed Description of [DEMOGRAPHIC_DATA] Memorization" at bounding box center [264, 6] width 106 height 9
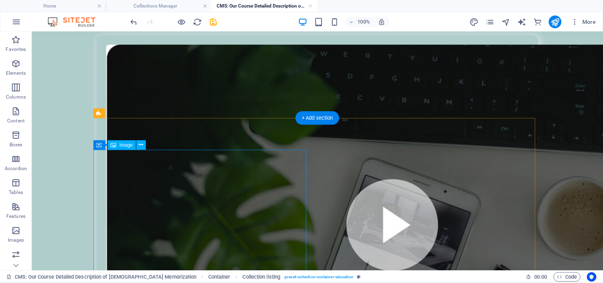
scroll to position [684, 0]
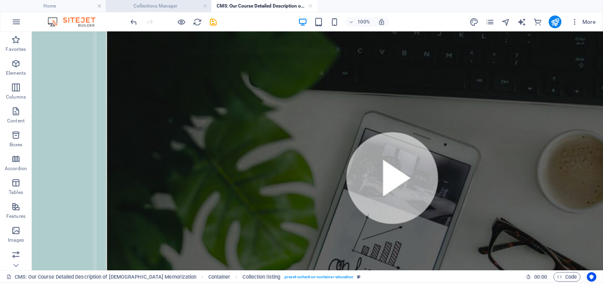
click at [140, 6] on h4 "Collections Manager" at bounding box center [159, 6] width 106 height 9
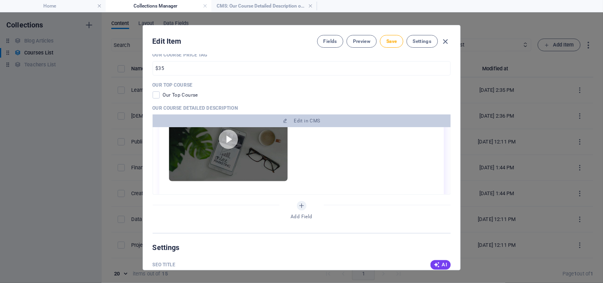
scroll to position [265, 0]
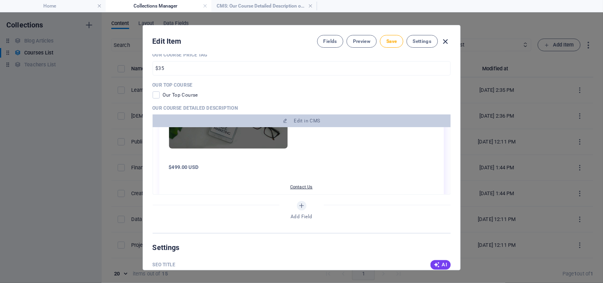
click at [445, 41] on icon "button" at bounding box center [445, 41] width 9 height 9
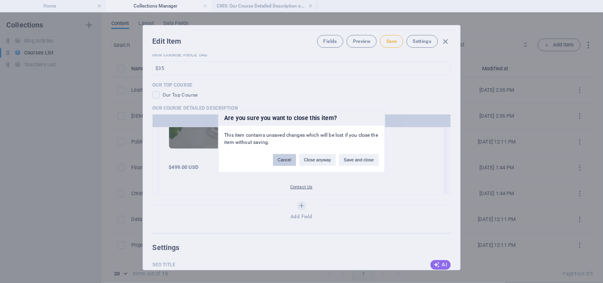
click at [288, 160] on button "Cancel" at bounding box center [284, 160] width 23 height 12
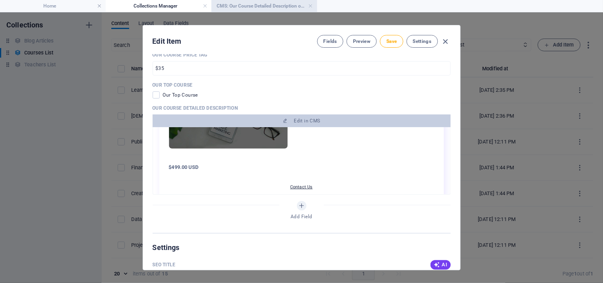
click at [271, 9] on h4 "CMS: Our Course Detailed Description of [DEMOGRAPHIC_DATA] Memorization" at bounding box center [264, 6] width 106 height 9
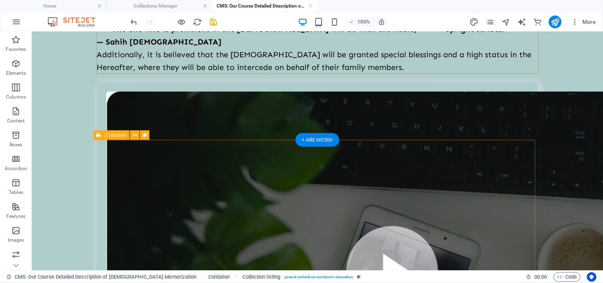
scroll to position [640, 0]
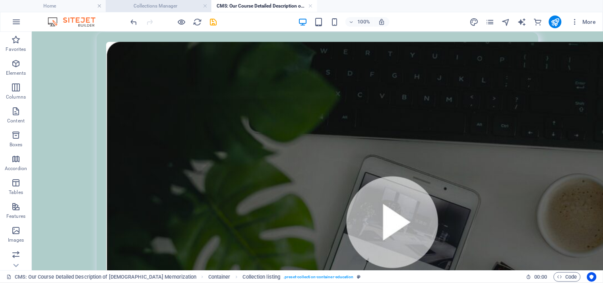
click at [140, 4] on h4 "Collections Manager" at bounding box center [159, 6] width 106 height 9
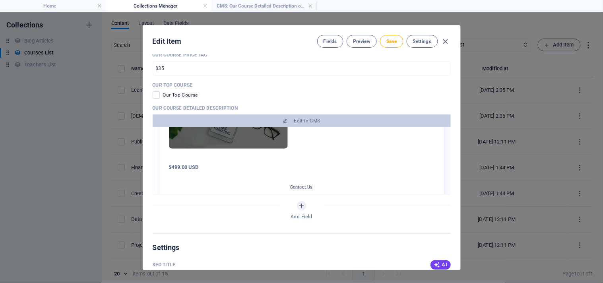
scroll to position [0, 0]
click at [384, 43] on button "Save" at bounding box center [391, 41] width 23 height 13
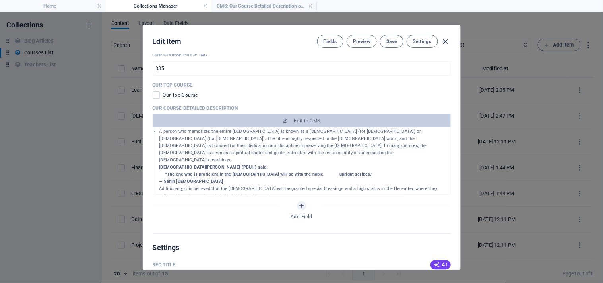
click at [443, 43] on icon "button" at bounding box center [445, 41] width 9 height 9
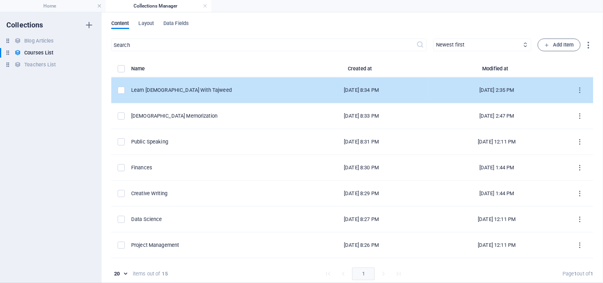
click at [208, 94] on td "Learn [DEMOGRAPHIC_DATA] With Tajweed" at bounding box center [213, 90] width 164 height 26
select select "[DEMOGRAPHIC_DATA] With Tajweed"
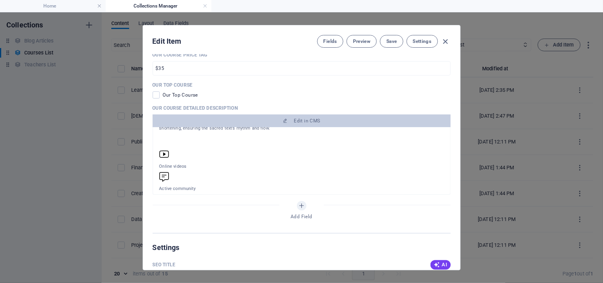
scroll to position [88, 0]
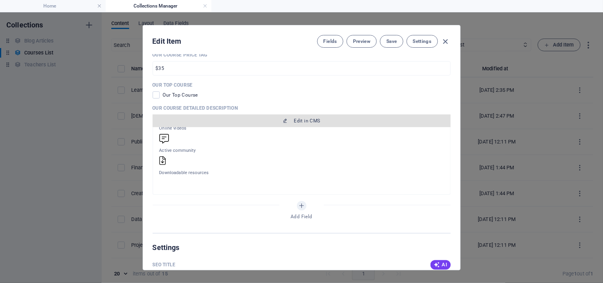
click at [305, 122] on span "Edit in CMS" at bounding box center [307, 121] width 26 height 6
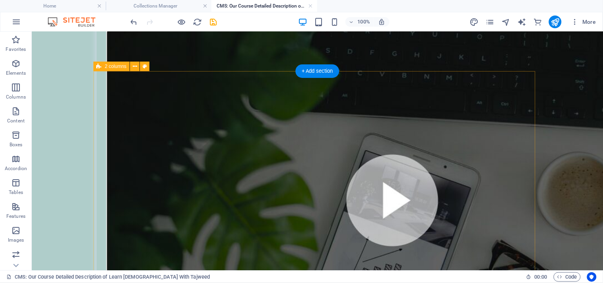
scroll to position [530, 0]
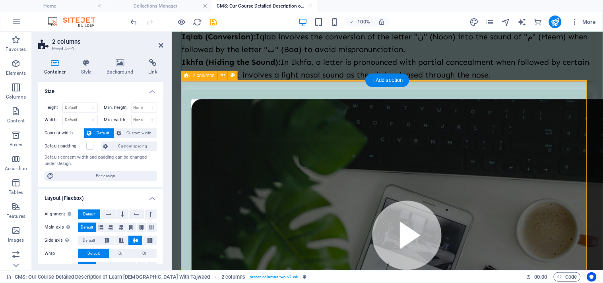
scroll to position [567, 0]
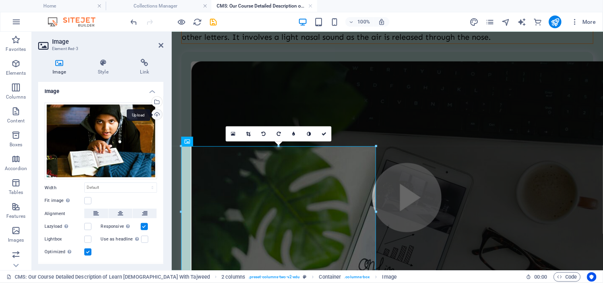
click at [154, 112] on div "Upload" at bounding box center [156, 115] width 12 height 12
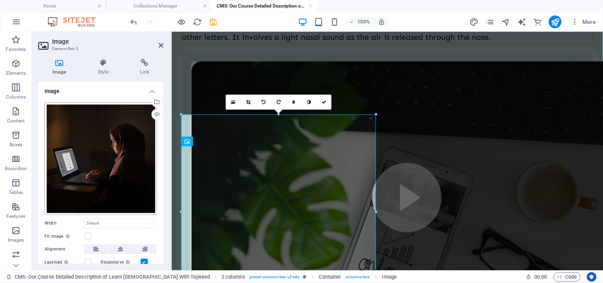
scroll to position [52, 0]
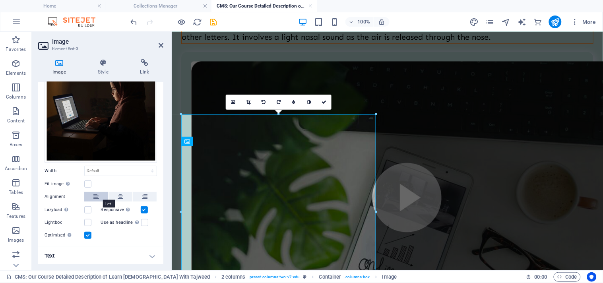
click at [97, 197] on icon at bounding box center [96, 197] width 6 height 10
click at [106, 67] on h4 "Style" at bounding box center [104, 67] width 42 height 17
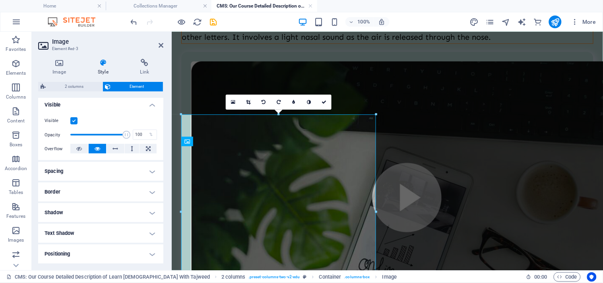
scroll to position [88, 0]
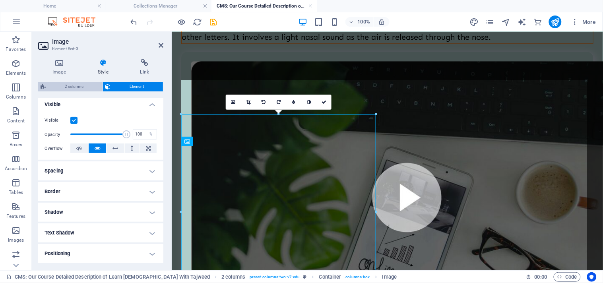
click at [65, 89] on span "2 columns" at bounding box center [74, 87] width 52 height 10
select select "rem"
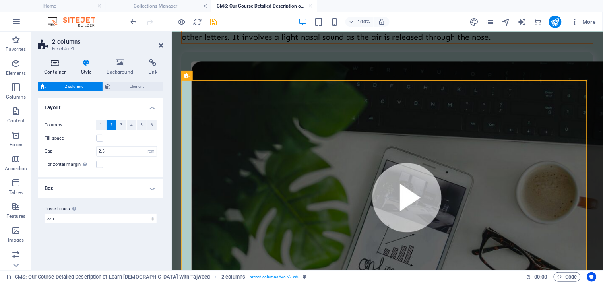
click at [58, 69] on h4 "Container" at bounding box center [56, 67] width 37 height 17
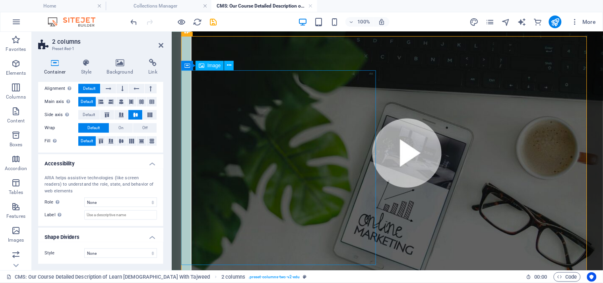
scroll to position [656, 0]
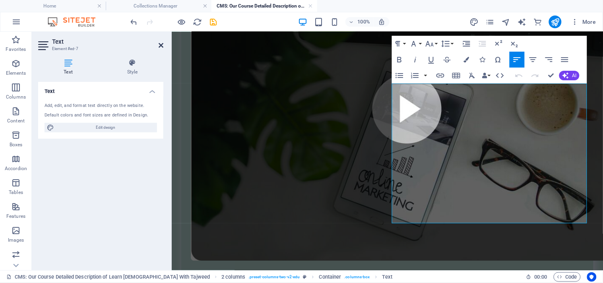
click at [162, 43] on icon at bounding box center [161, 45] width 5 height 6
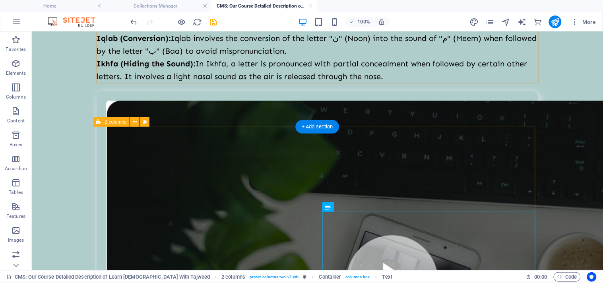
scroll to position [483, 0]
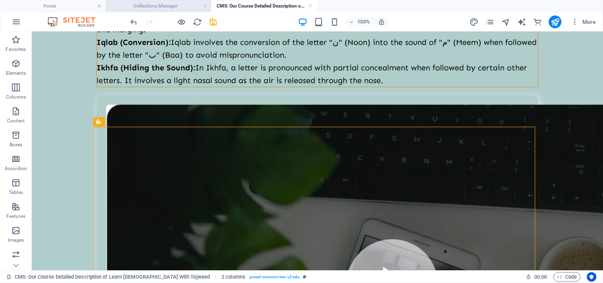
click at [160, 7] on h4 "Collections Manager" at bounding box center [159, 6] width 106 height 9
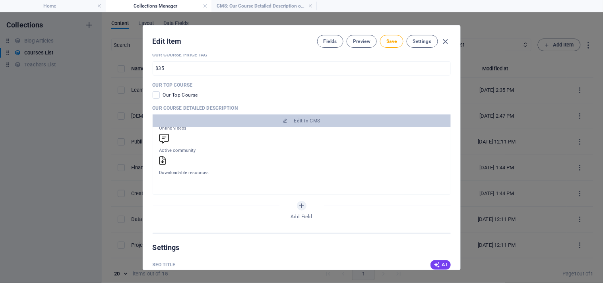
scroll to position [0, 0]
click at [237, 3] on h4 "CMS: Our Course Detailed Description of Learn [DEMOGRAPHIC_DATA] With Tajweed" at bounding box center [264, 6] width 106 height 9
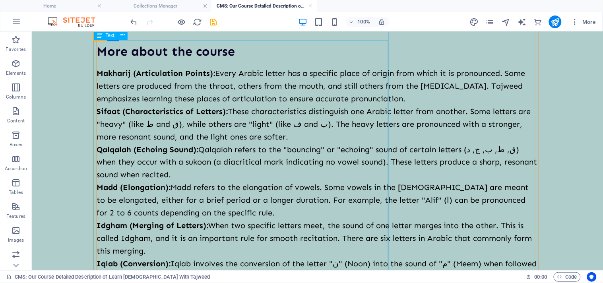
scroll to position [265, 0]
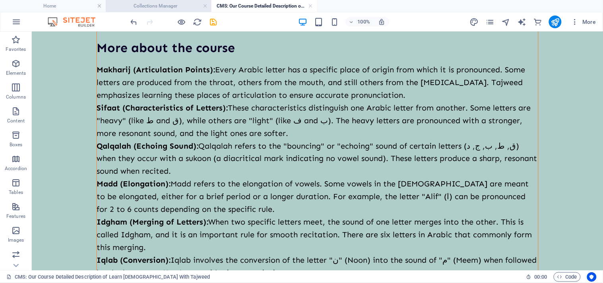
click at [165, 2] on h4 "Collections Manager" at bounding box center [159, 6] width 106 height 9
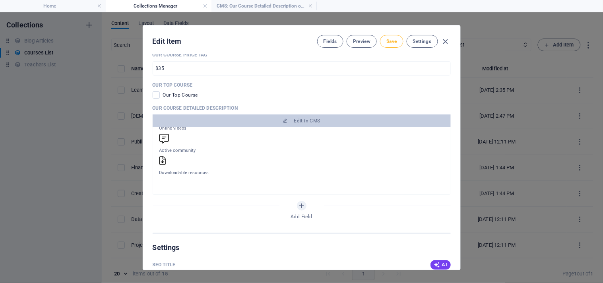
click at [397, 39] on button "Save" at bounding box center [391, 41] width 23 height 13
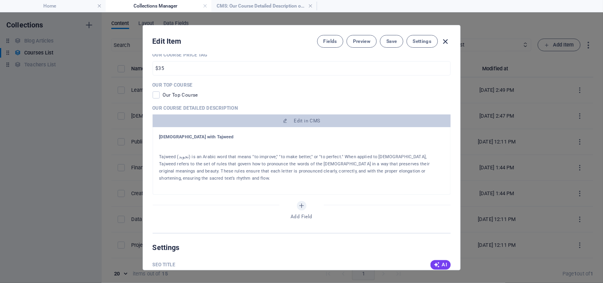
click at [443, 43] on icon "button" at bounding box center [445, 41] width 9 height 9
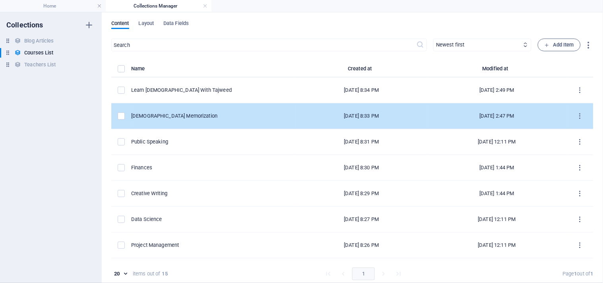
click at [223, 116] on div "[DEMOGRAPHIC_DATA] Memorization" at bounding box center [210, 115] width 158 height 7
select select "[DEMOGRAPHIC_DATA] Memorization"
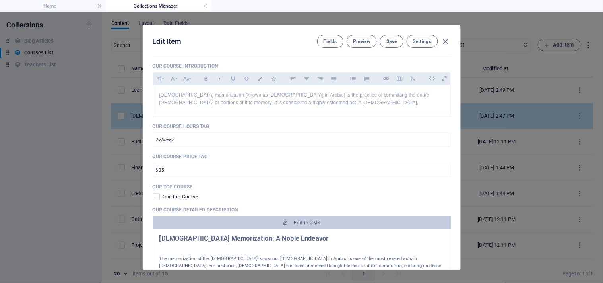
scroll to position [221, 0]
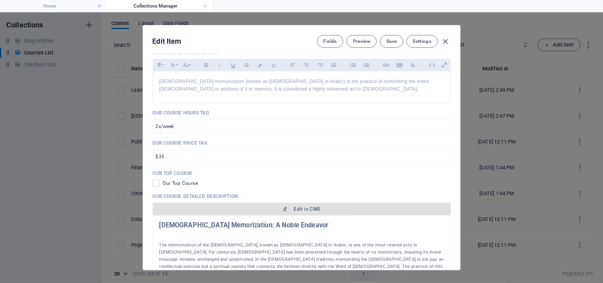
click at [303, 208] on span "Edit in CMS" at bounding box center [307, 209] width 26 height 6
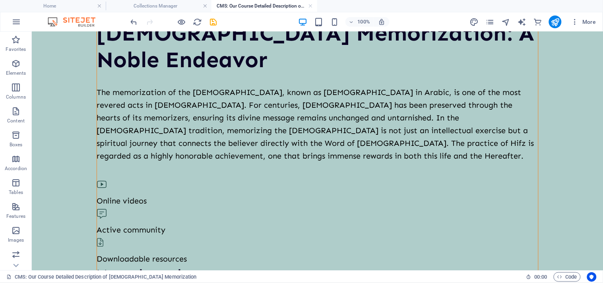
scroll to position [0, 0]
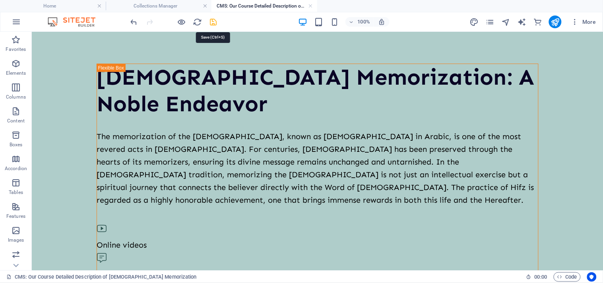
click at [211, 21] on icon "save" at bounding box center [213, 21] width 9 height 9
